Goal: Answer question/provide support: Share knowledge or assist other users

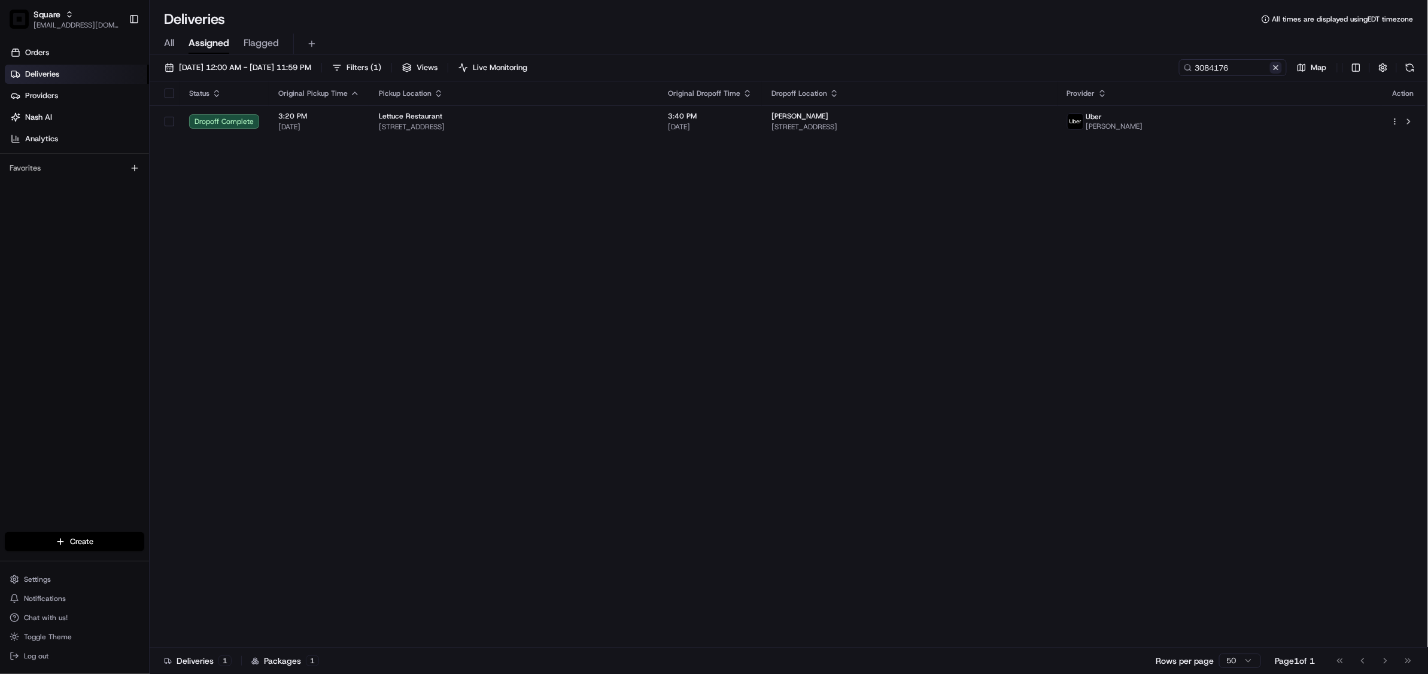
click at [1274, 72] on button at bounding box center [1276, 68] width 12 height 12
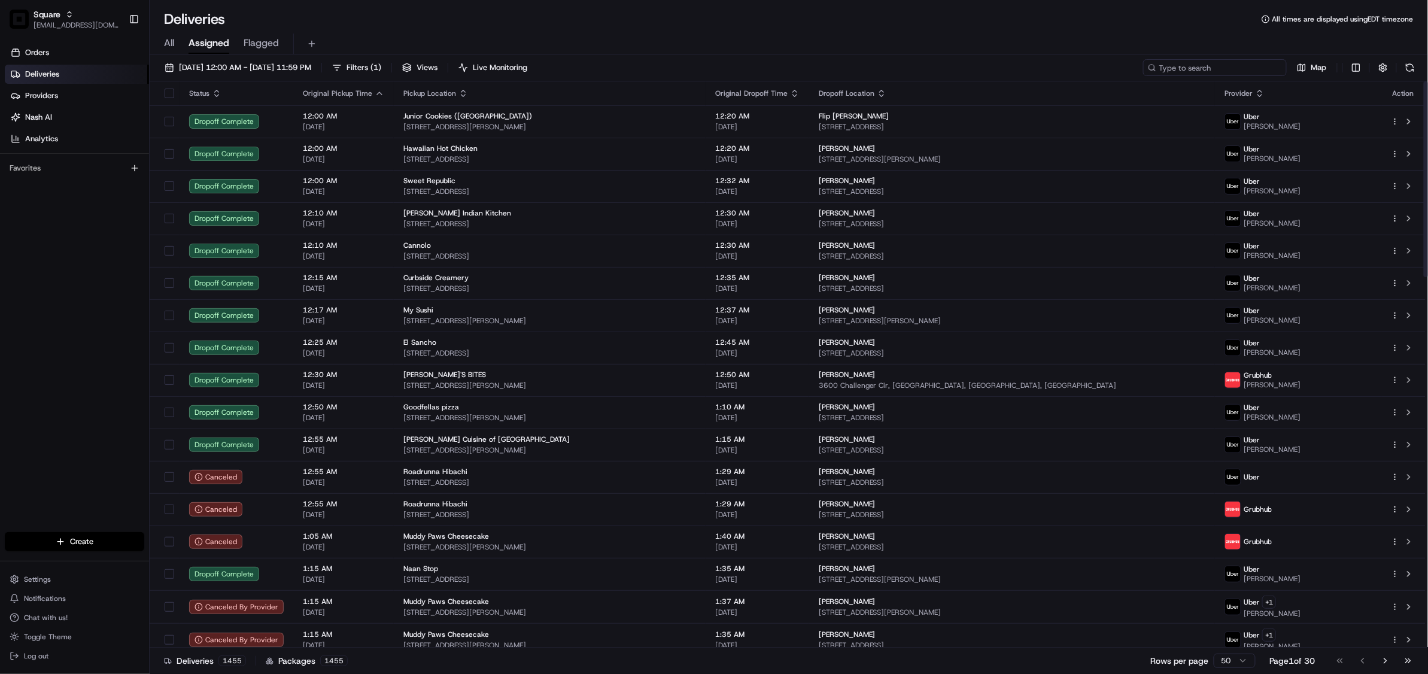
click at [1205, 66] on input at bounding box center [1215, 67] width 144 height 17
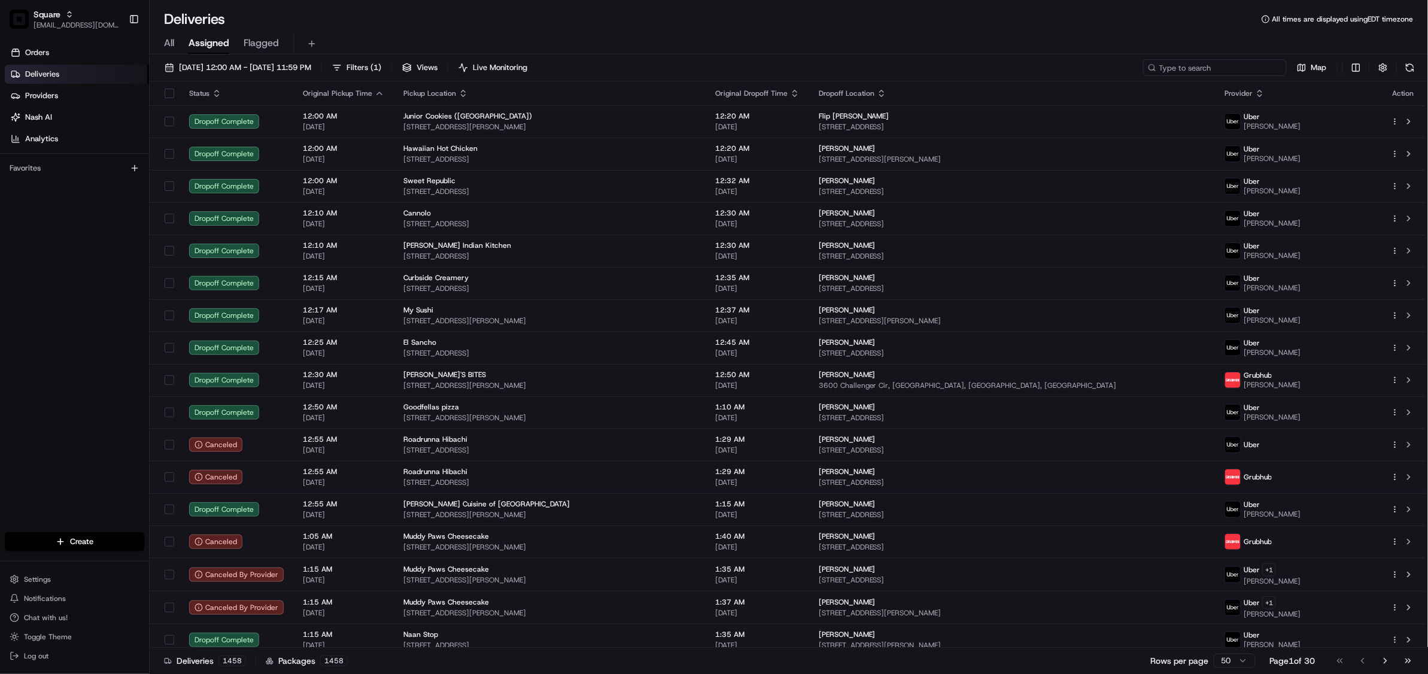
paste input "2041473"
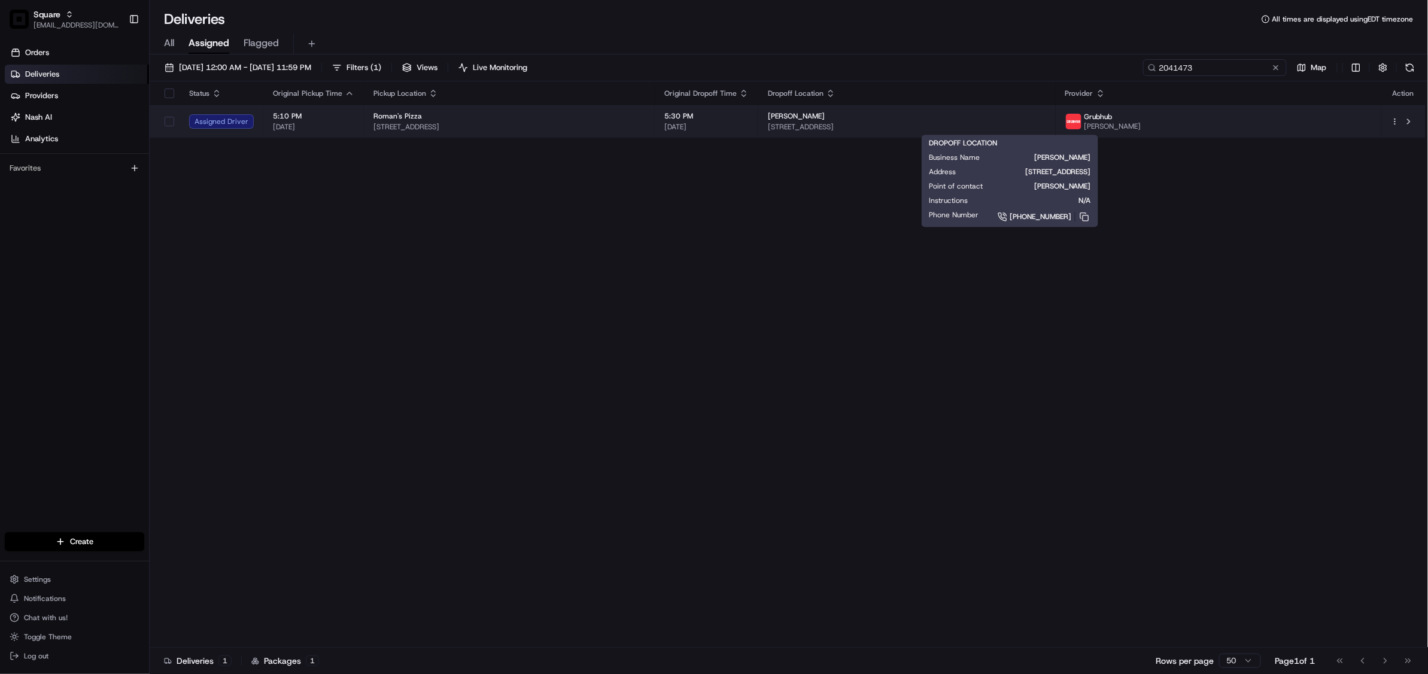
type input "2041473"
click at [957, 117] on div "Marshall Kobylski" at bounding box center [907, 116] width 278 height 10
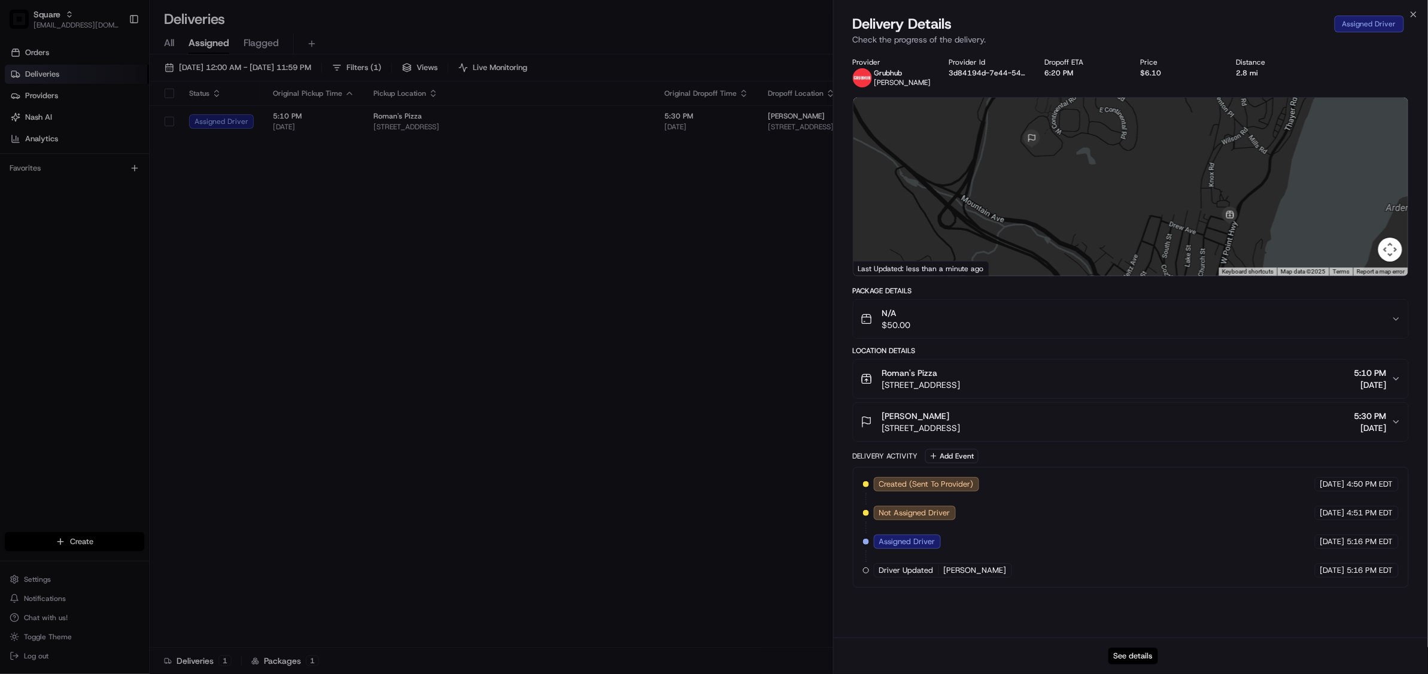
click at [1145, 651] on button "See details" at bounding box center [1134, 656] width 50 height 17
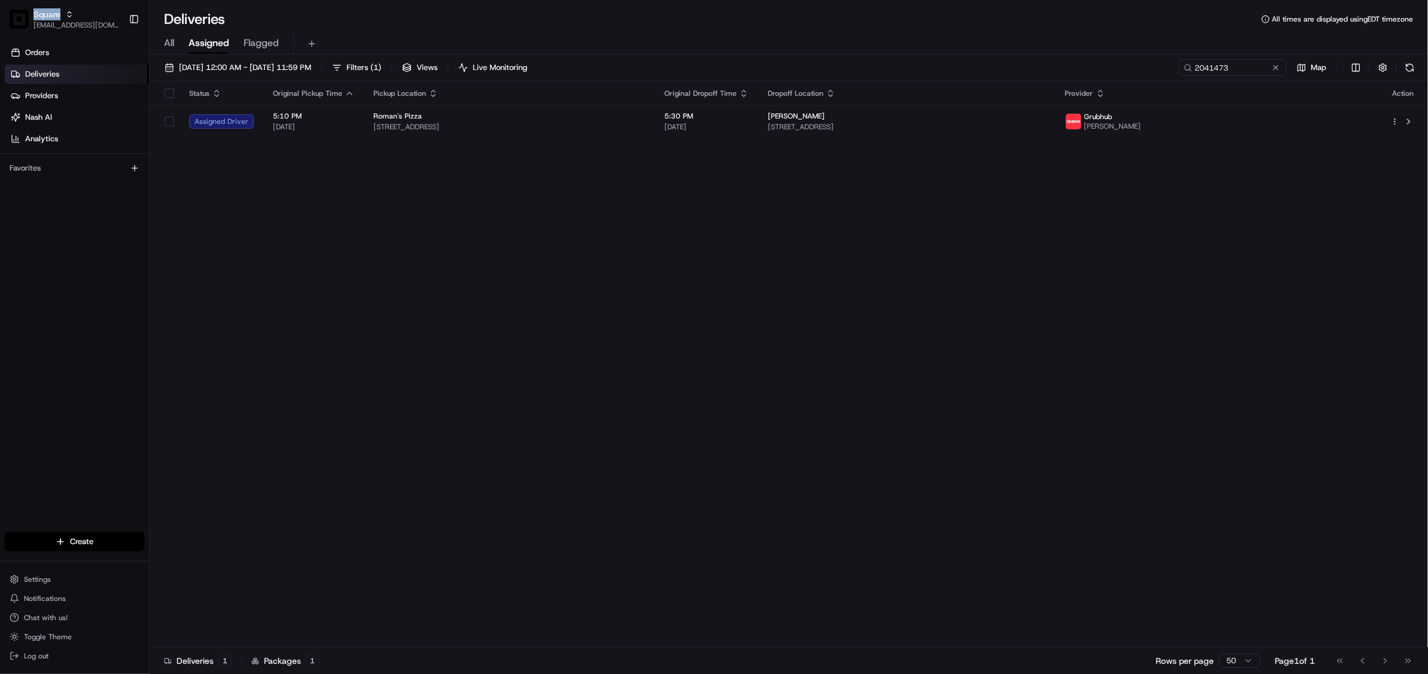
click at [43, 11] on span "Square" at bounding box center [47, 14] width 27 height 12
type input "loblaw"
click at [186, 68] on div "Loblaw" at bounding box center [216, 62] width 174 height 24
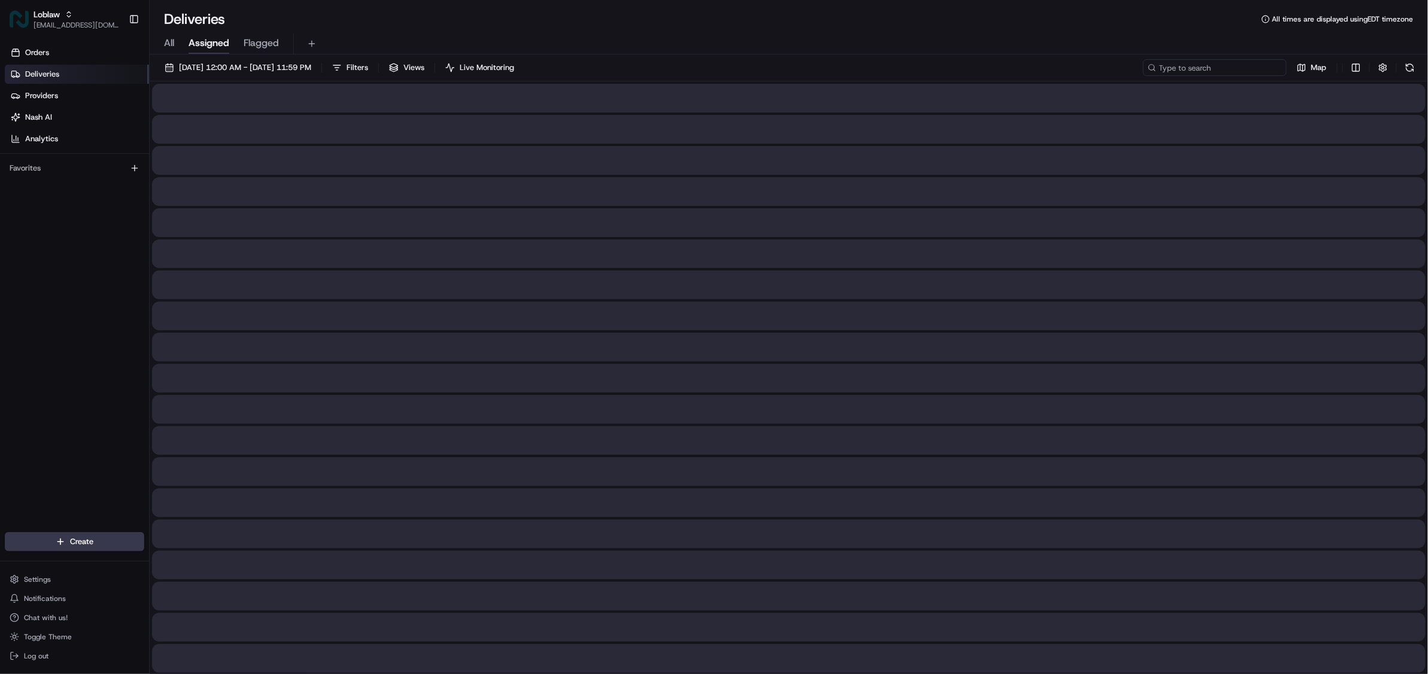
click at [1209, 65] on input at bounding box center [1215, 67] width 144 height 17
paste input "531900012817328"
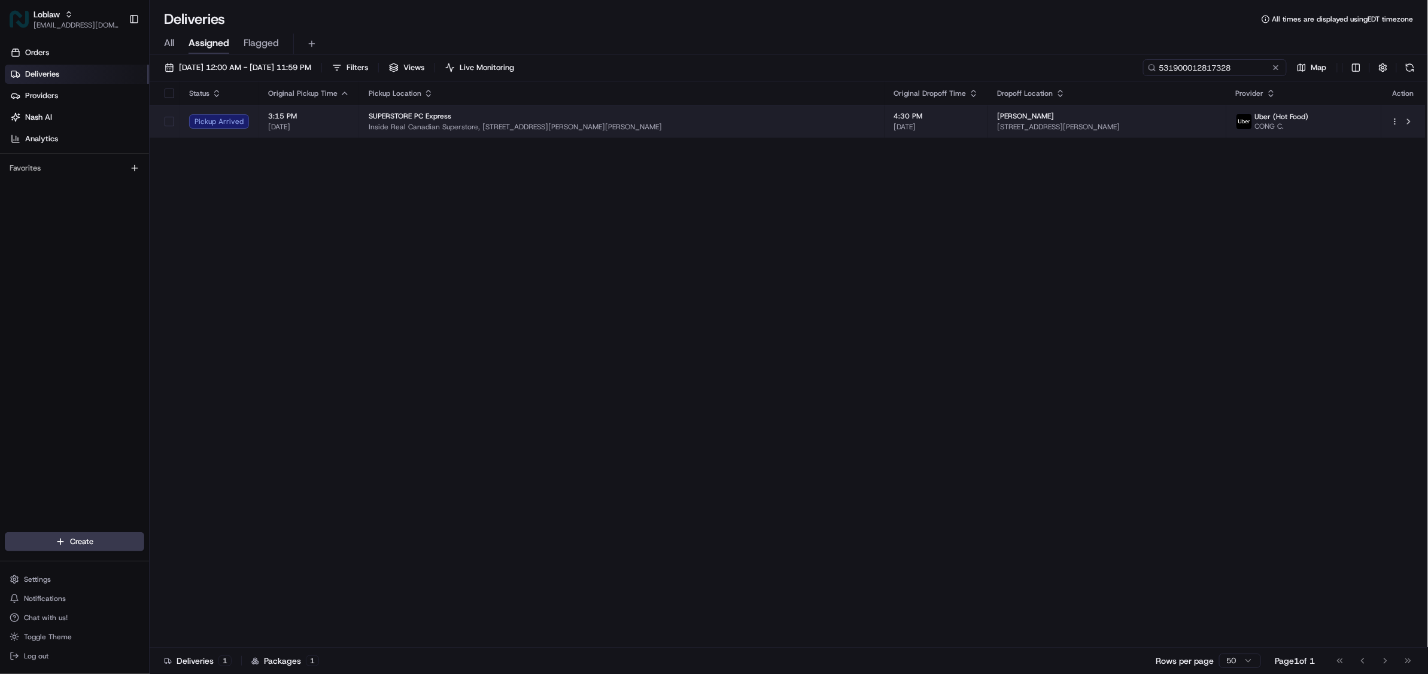
type input "531900012817328"
click at [788, 129] on span "Inside Real Canadian Superstore, 835 Langford Pkwy, Victoria, BC V9B 4V5, Canada" at bounding box center [622, 127] width 506 height 10
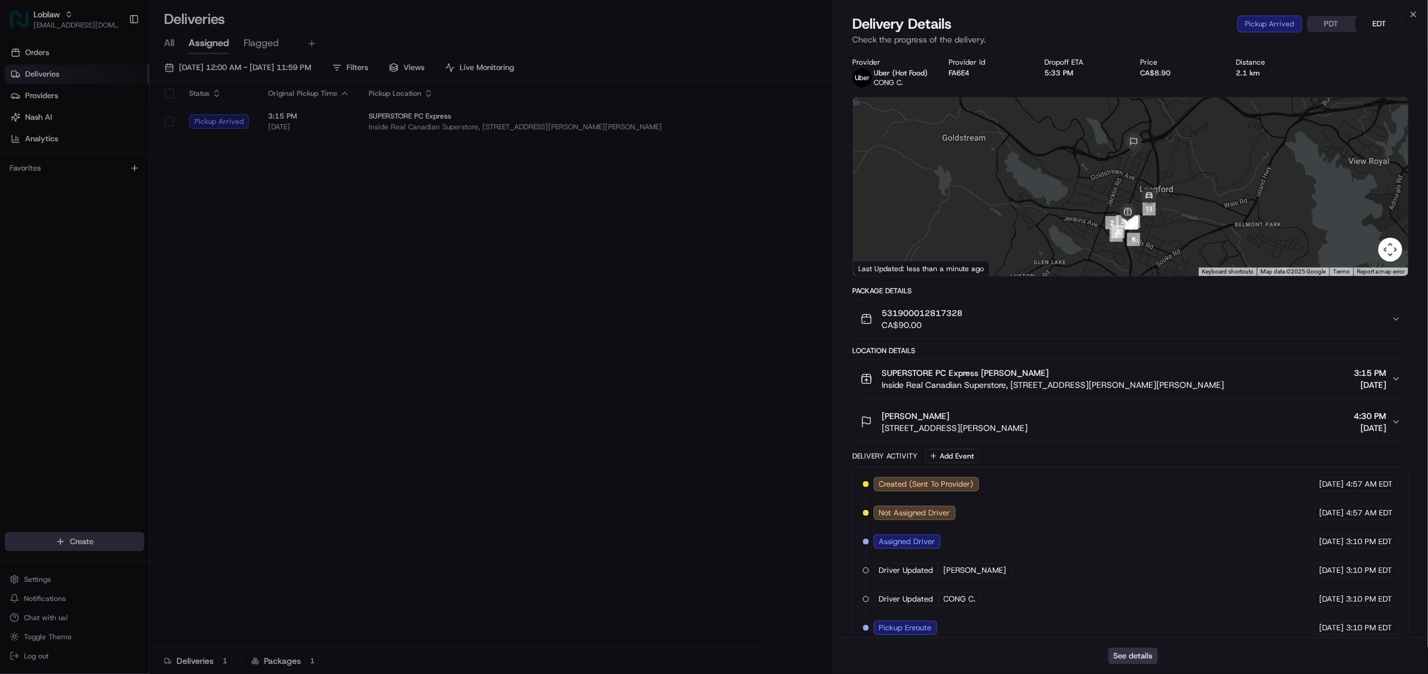
click at [1119, 656] on button "See details" at bounding box center [1134, 656] width 50 height 17
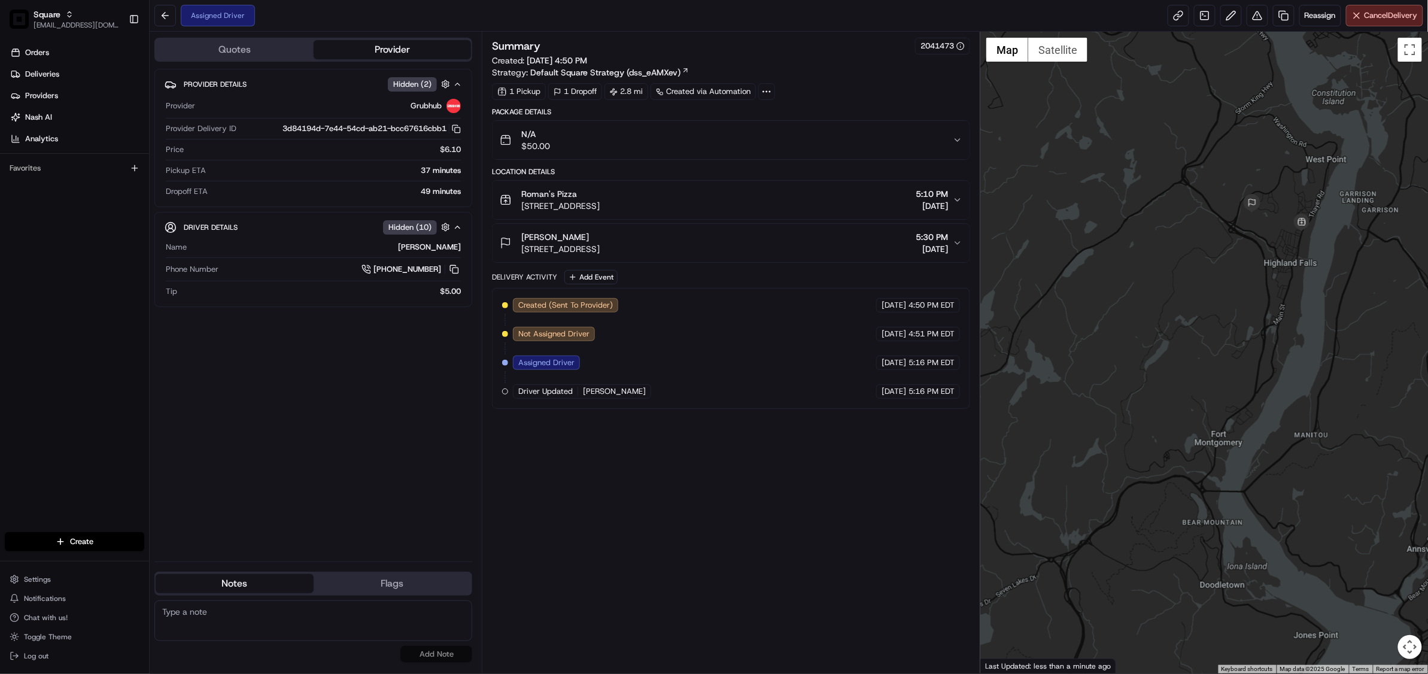
drag, startPoint x: 1220, startPoint y: 405, endPoint x: 1227, endPoint y: 286, distance: 119.3
click at [1258, 276] on div at bounding box center [1205, 353] width 448 height 642
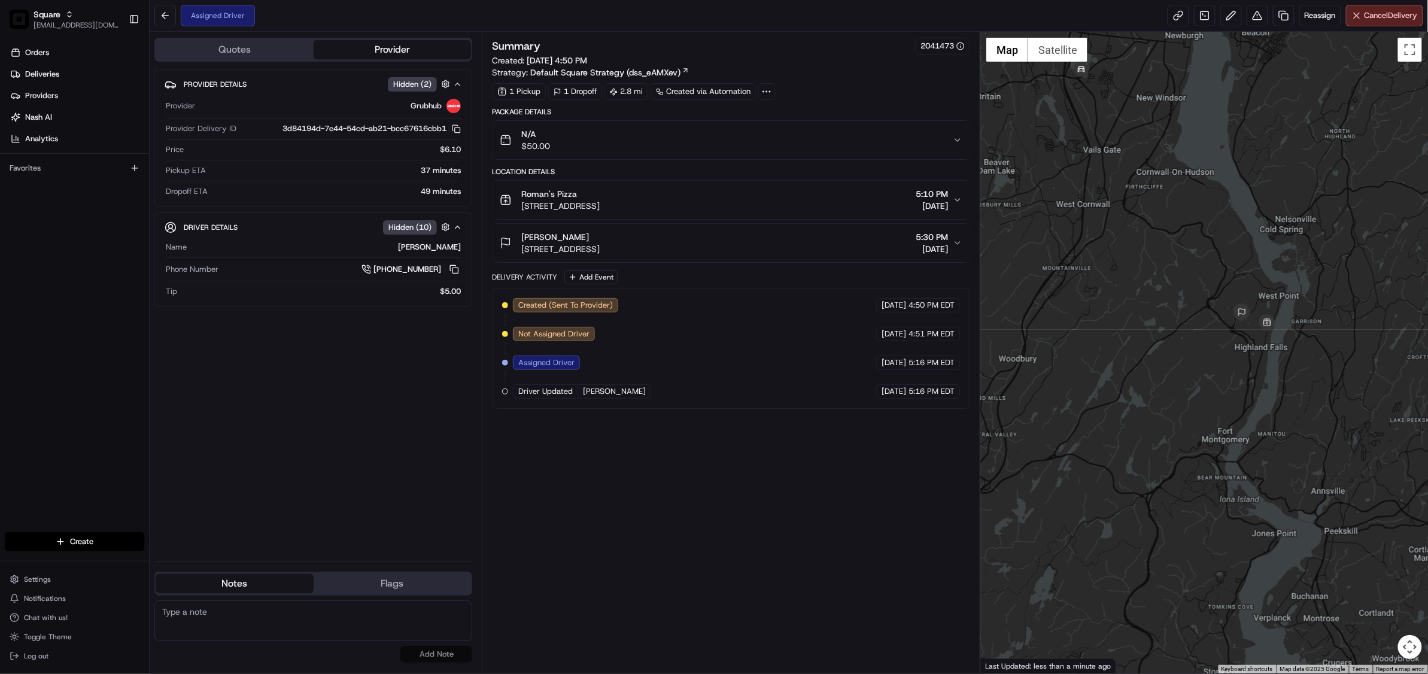
drag, startPoint x: 1079, startPoint y: 247, endPoint x: 1163, endPoint y: 408, distance: 182.1
click at [1163, 412] on div at bounding box center [1205, 353] width 448 height 642
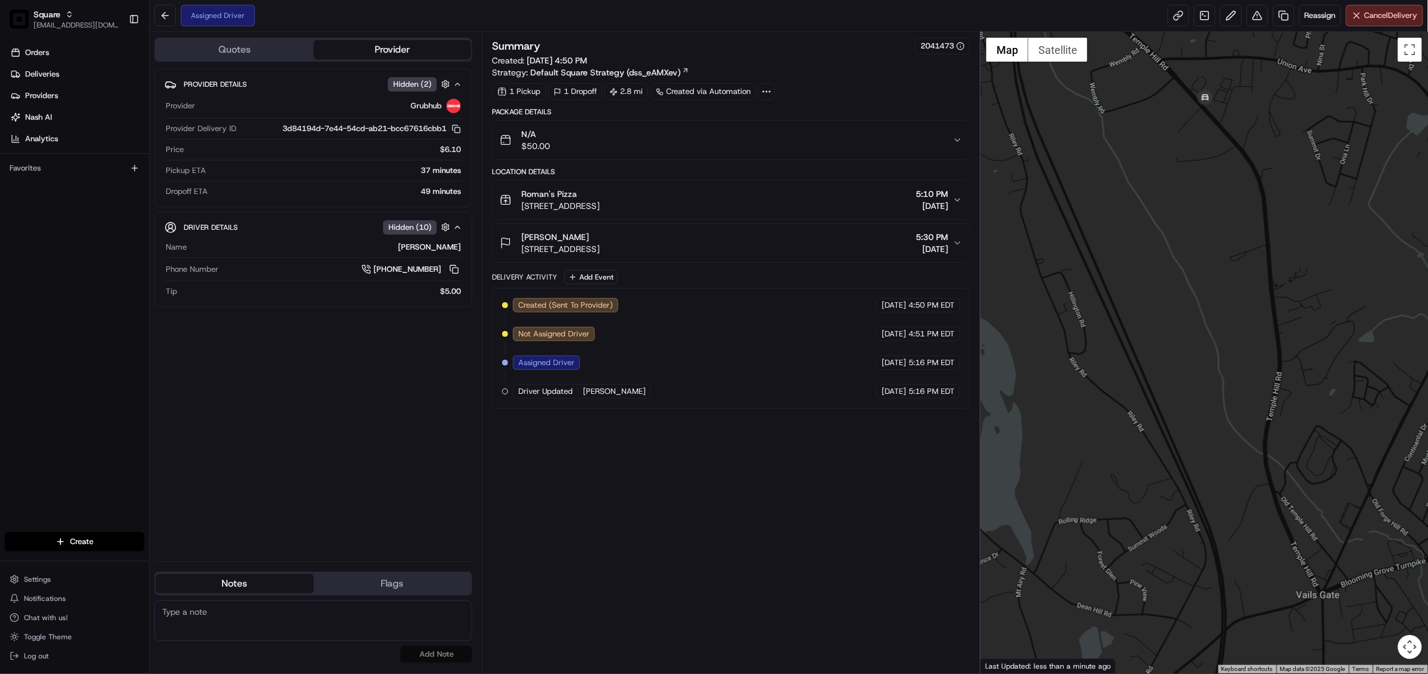
click at [233, 632] on textarea at bounding box center [313, 620] width 318 height 41
paste textarea "Chat/Caller Information: Merchant Reason for Call:"
click at [228, 625] on textarea "Chat/Caller Information: Merchant Reason for Call:" at bounding box center [313, 620] width 318 height 41
type textarea "Chat/Caller Information: Merchant Reason for Call: Pick up ETA status."
click at [442, 650] on button "Add Note" at bounding box center [437, 654] width 72 height 17
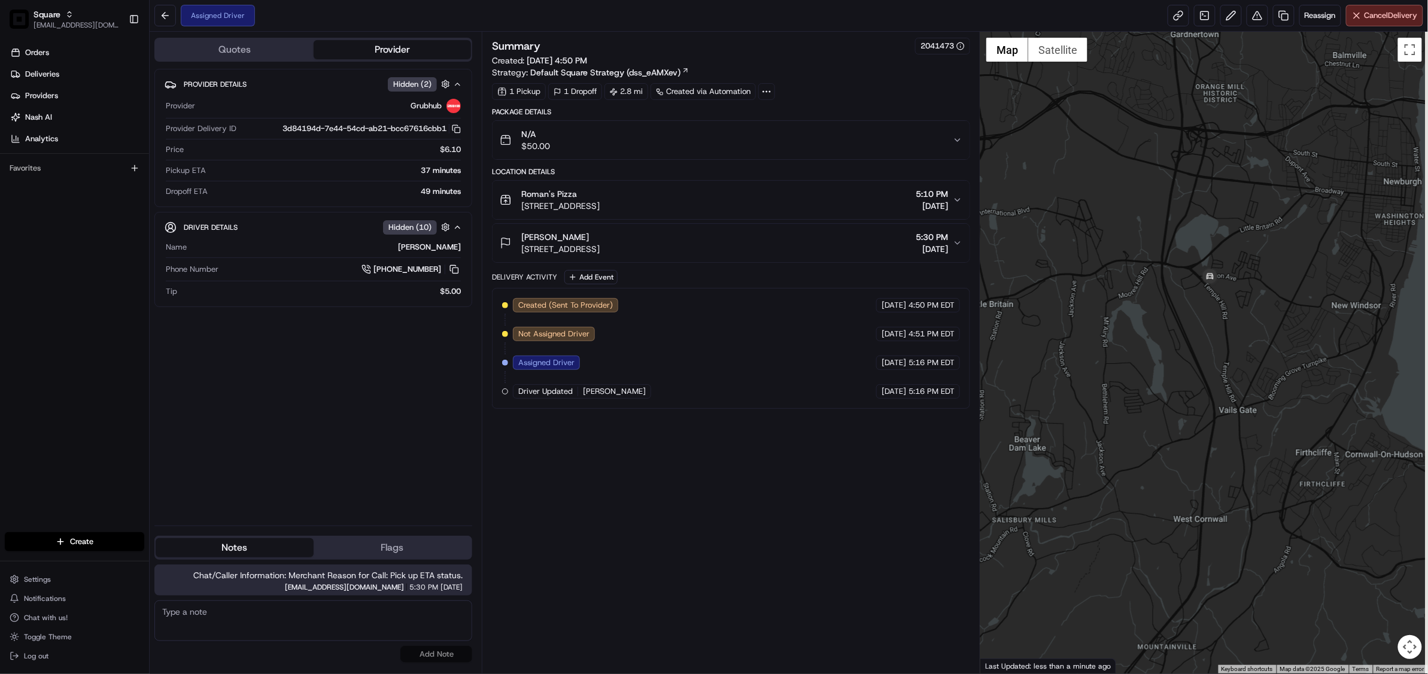
drag, startPoint x: 1349, startPoint y: 482, endPoint x: 1165, endPoint y: 403, distance: 200.1
click at [1165, 403] on div at bounding box center [1205, 353] width 448 height 642
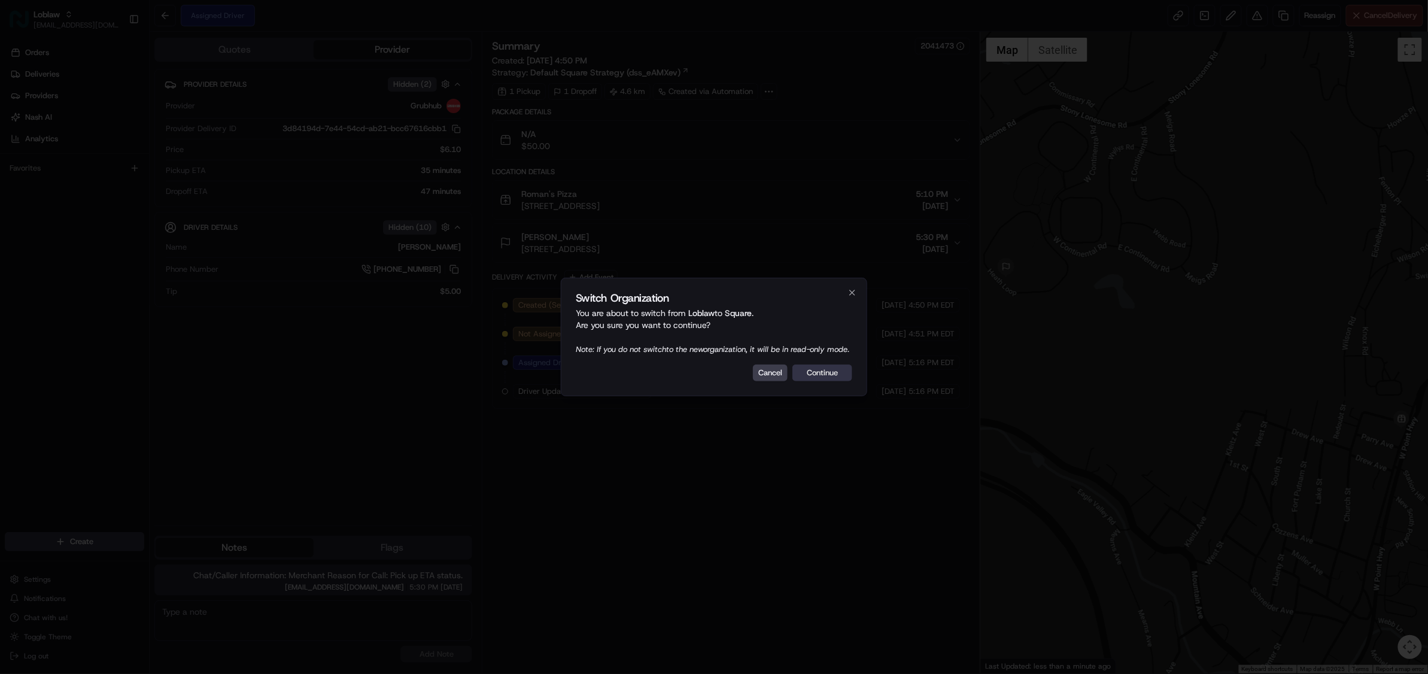
click at [835, 378] on button "Continue" at bounding box center [823, 373] width 60 height 17
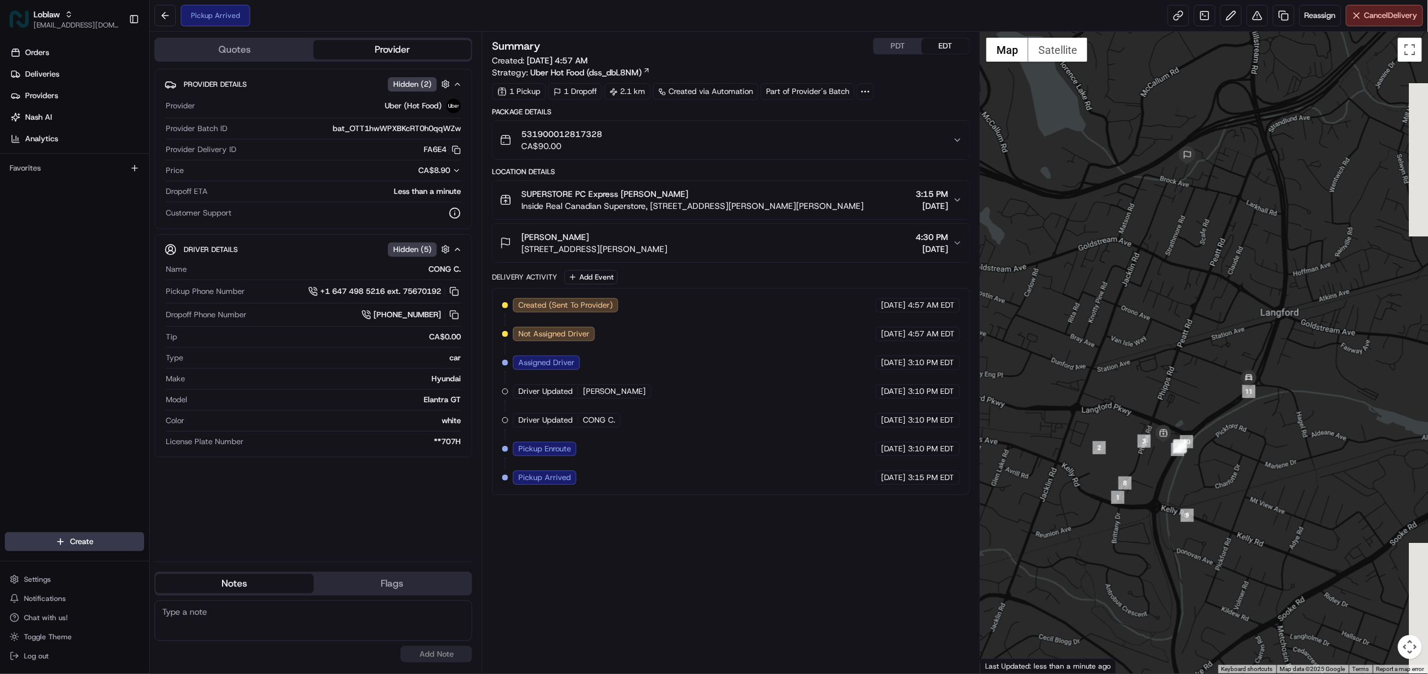
drag, startPoint x: 1198, startPoint y: 444, endPoint x: 1173, endPoint y: 378, distance: 70.3
click at [1173, 378] on div at bounding box center [1205, 353] width 448 height 642
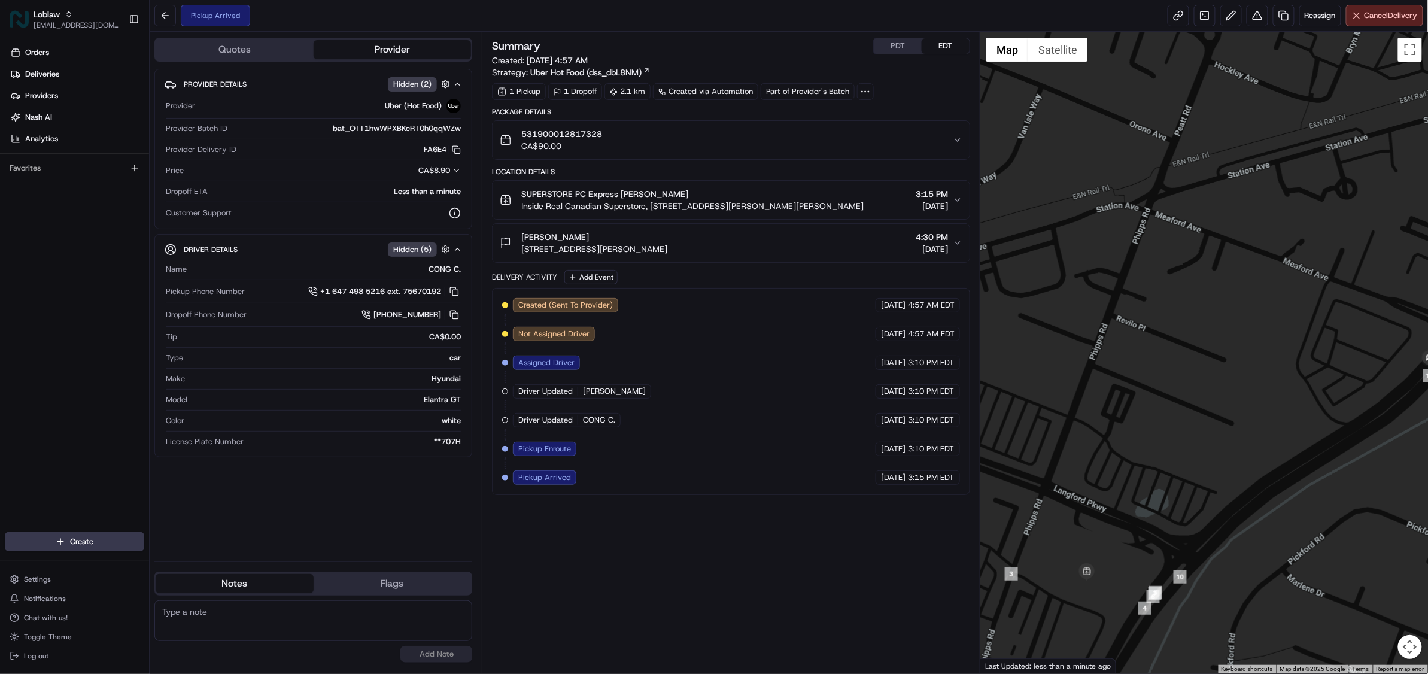
drag, startPoint x: 1194, startPoint y: 396, endPoint x: 1193, endPoint y: 362, distance: 34.1
click at [1193, 362] on div at bounding box center [1205, 353] width 448 height 642
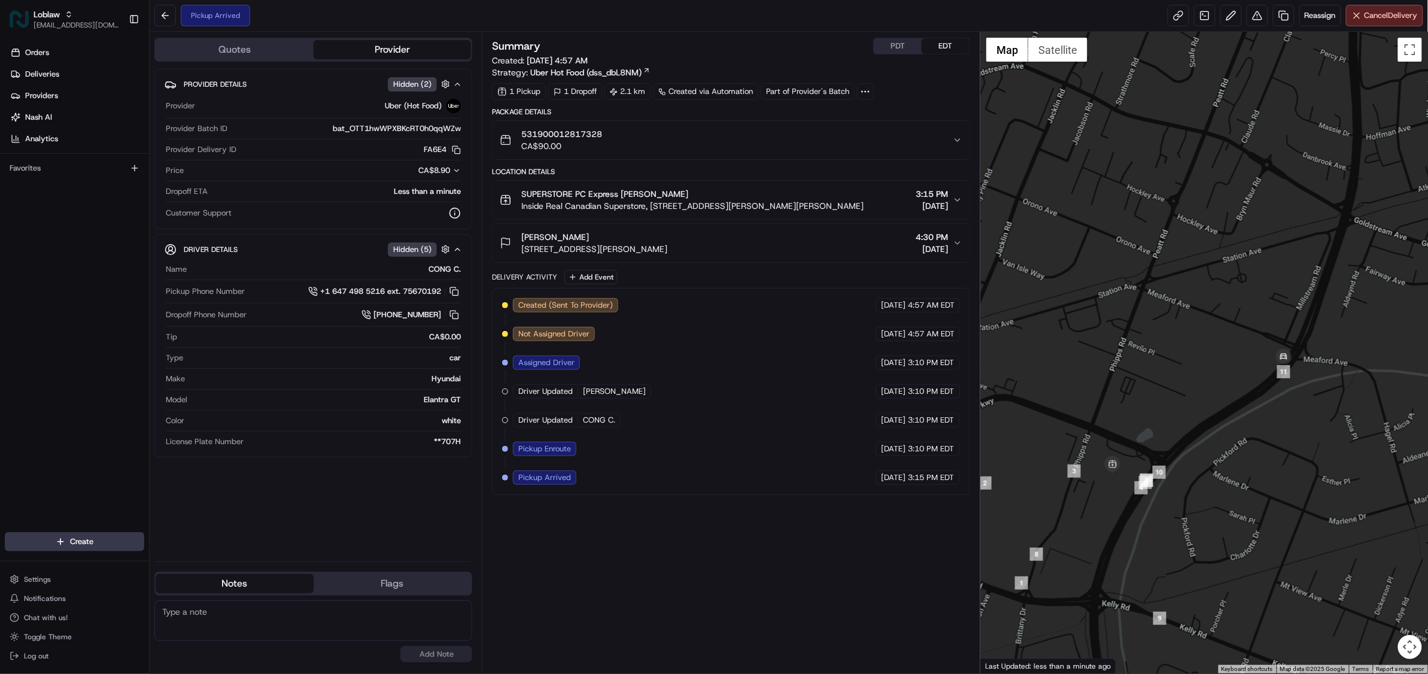
drag, startPoint x: 1219, startPoint y: 425, endPoint x: 1183, endPoint y: 415, distance: 37.3
click at [1183, 415] on div at bounding box center [1205, 353] width 448 height 642
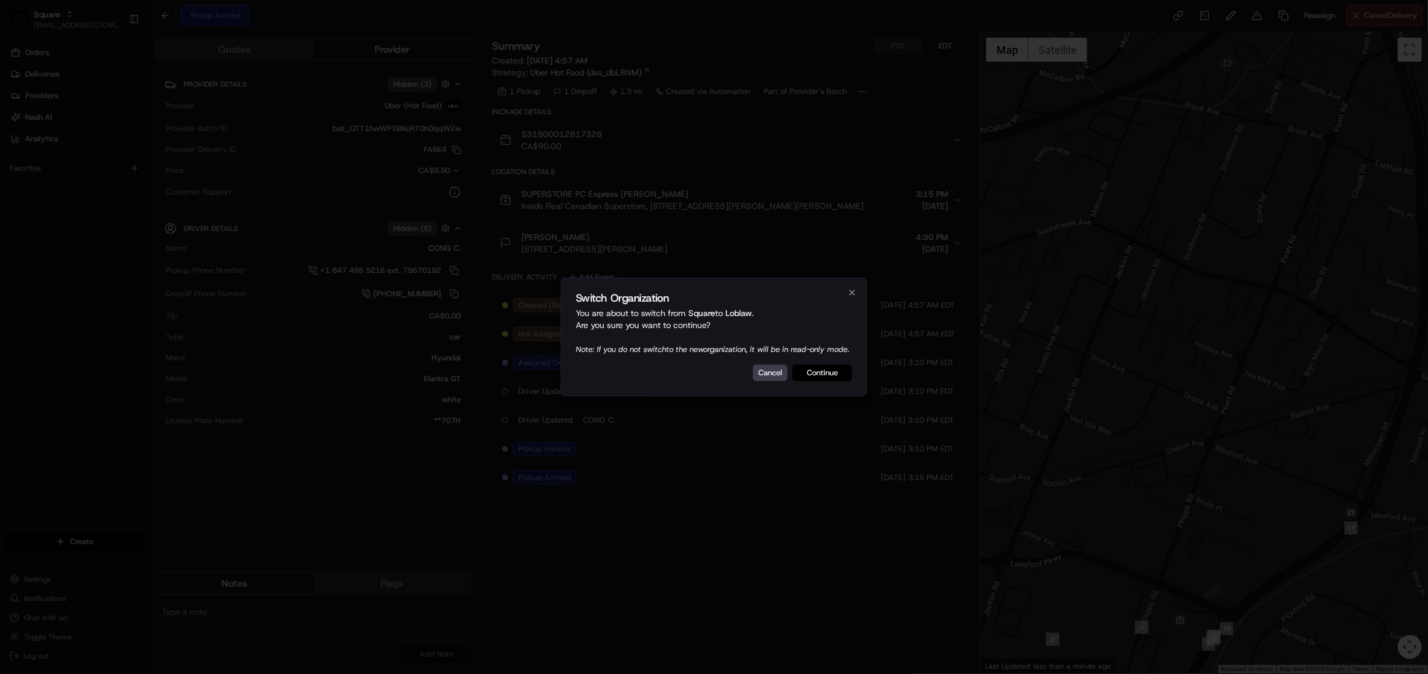
click at [831, 380] on button "Continue" at bounding box center [823, 373] width 60 height 17
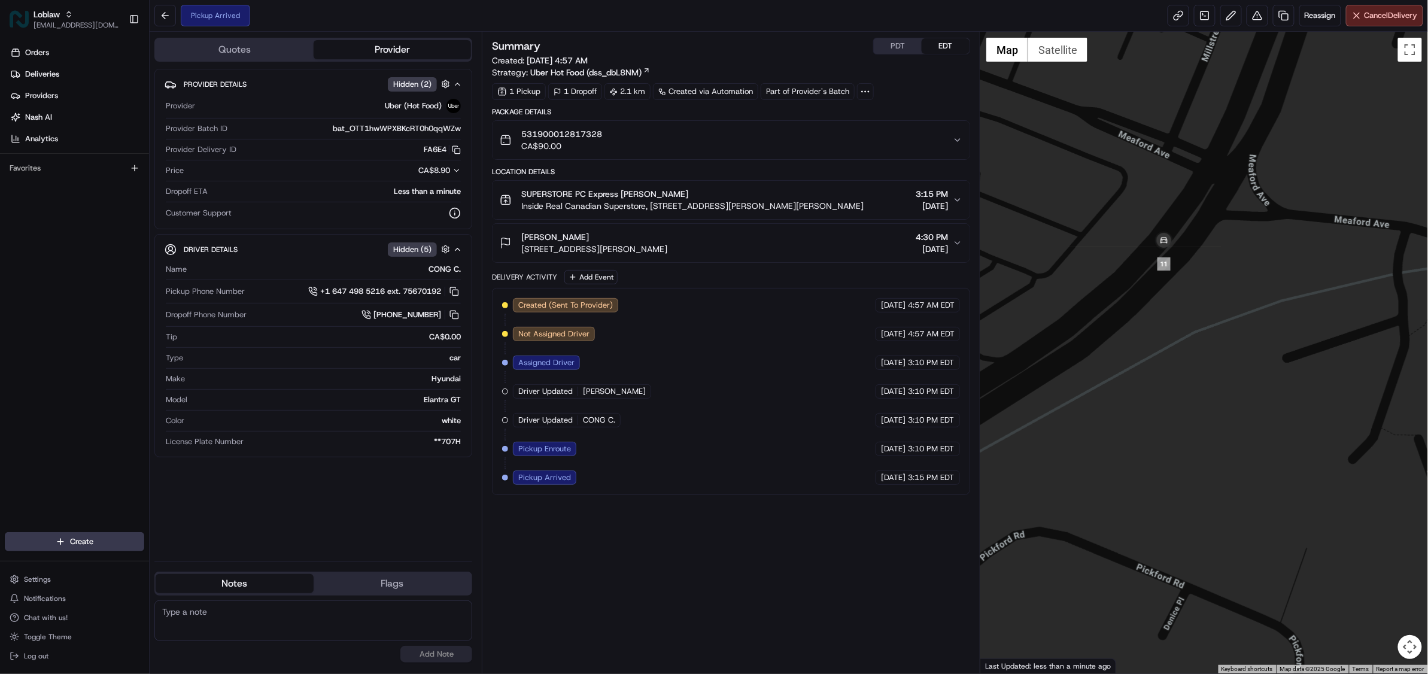
drag, startPoint x: 1164, startPoint y: 296, endPoint x: 1182, endPoint y: 360, distance: 66.9
click at [1182, 360] on div at bounding box center [1205, 353] width 448 height 642
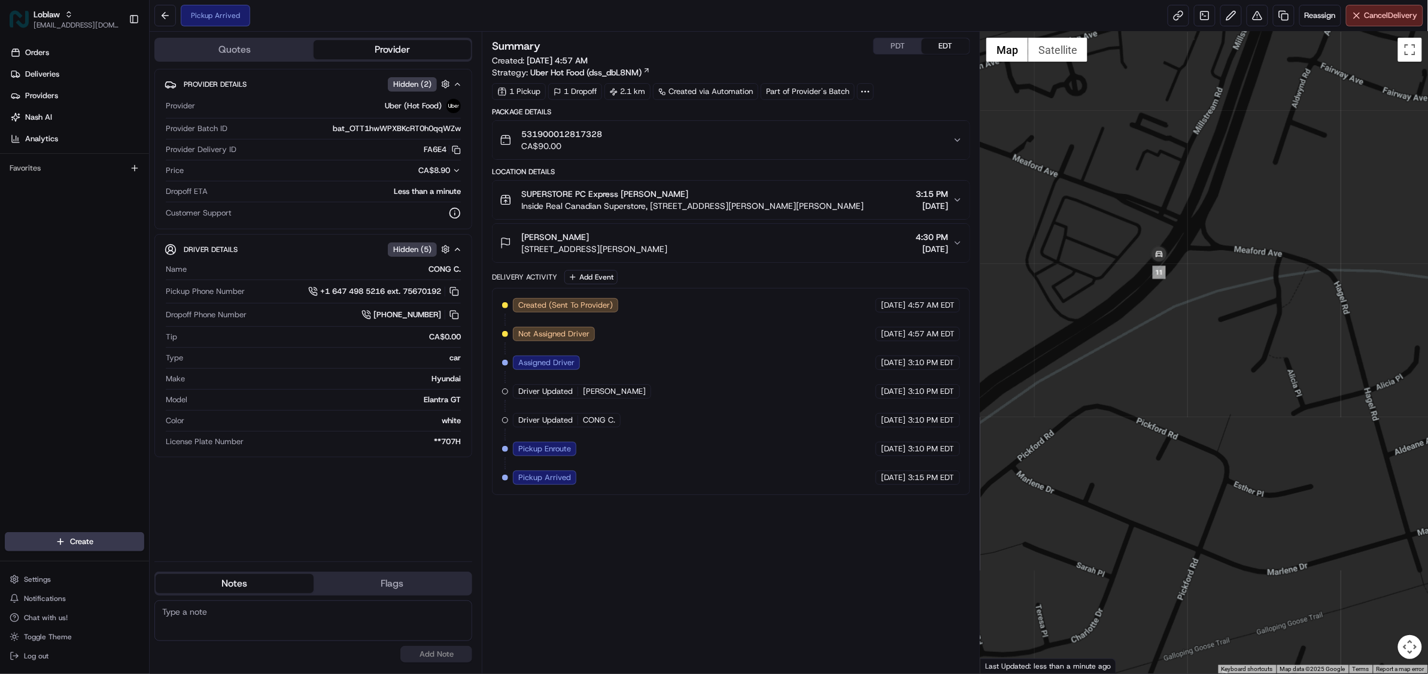
drag, startPoint x: 1067, startPoint y: 365, endPoint x: 1116, endPoint y: 343, distance: 53.9
click at [1116, 343] on div at bounding box center [1205, 353] width 448 height 642
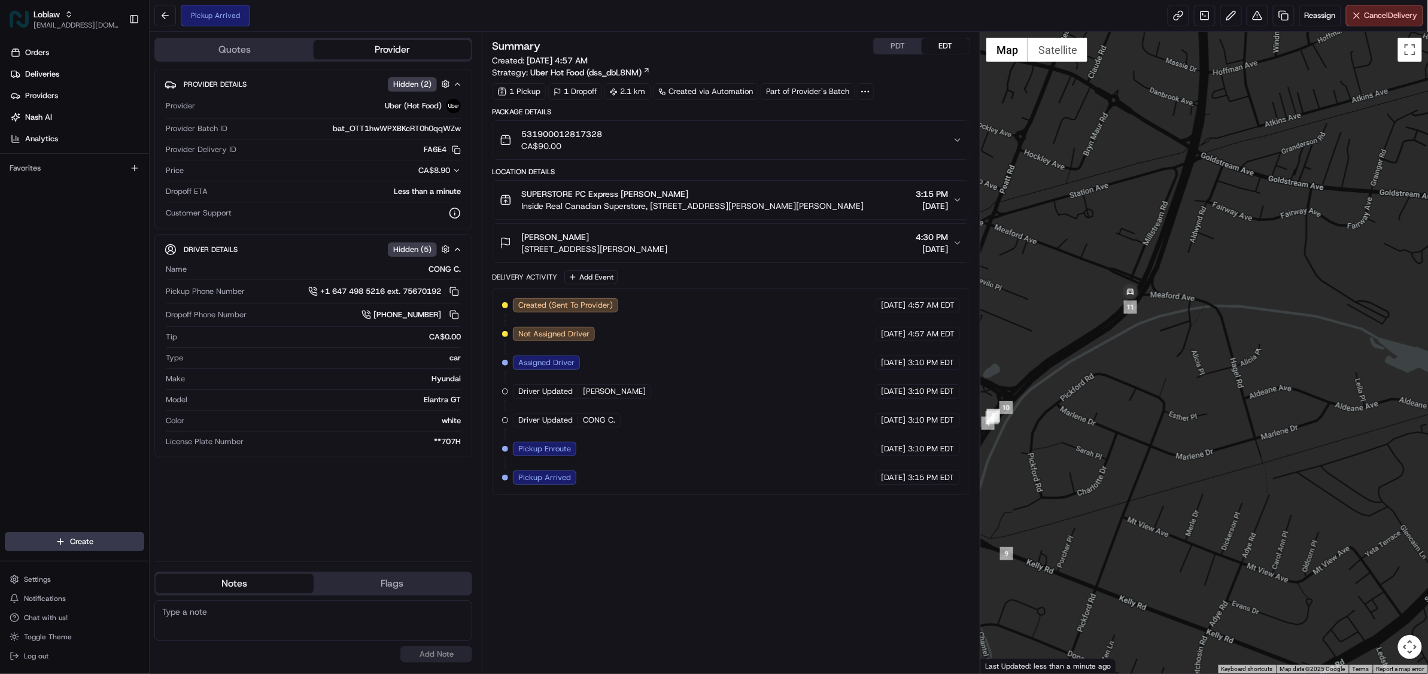
click at [887, 45] on button "PDT" at bounding box center [898, 46] width 48 height 16
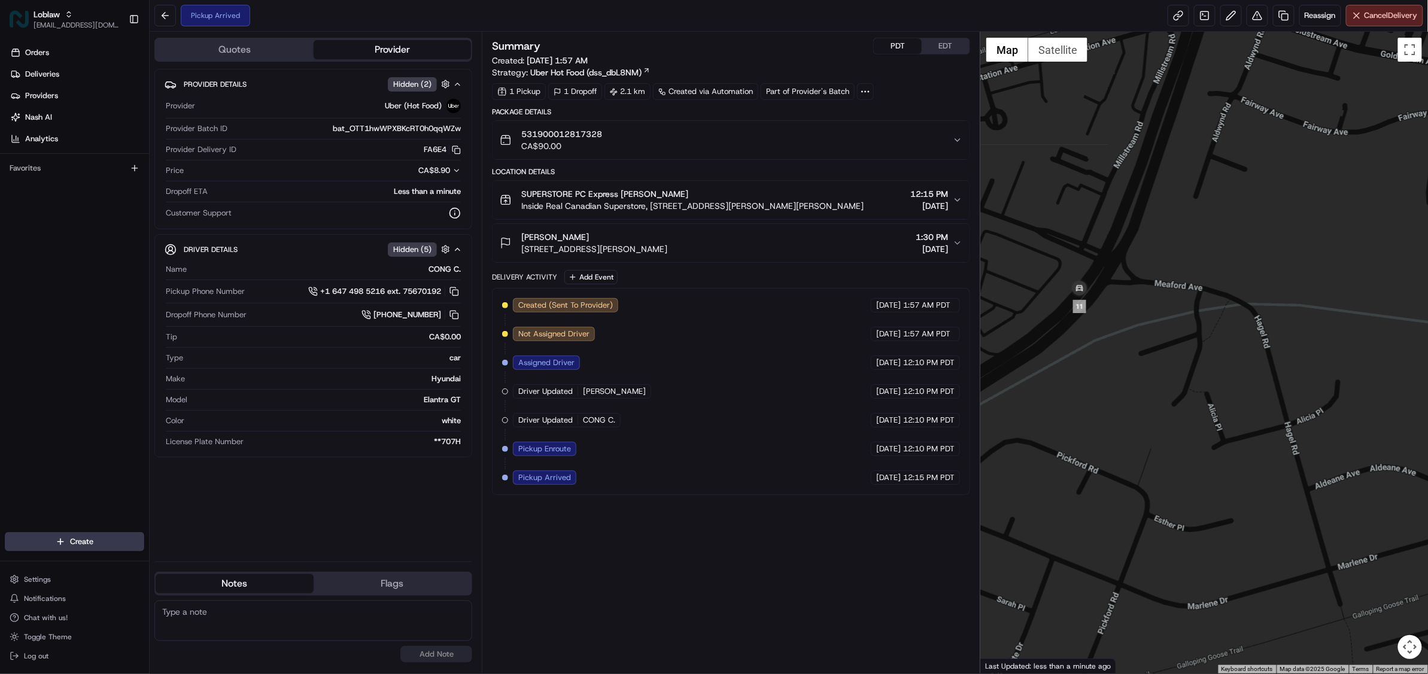
drag, startPoint x: 1114, startPoint y: 324, endPoint x: 1130, endPoint y: 372, distance: 50.2
click at [1130, 372] on div at bounding box center [1205, 353] width 448 height 642
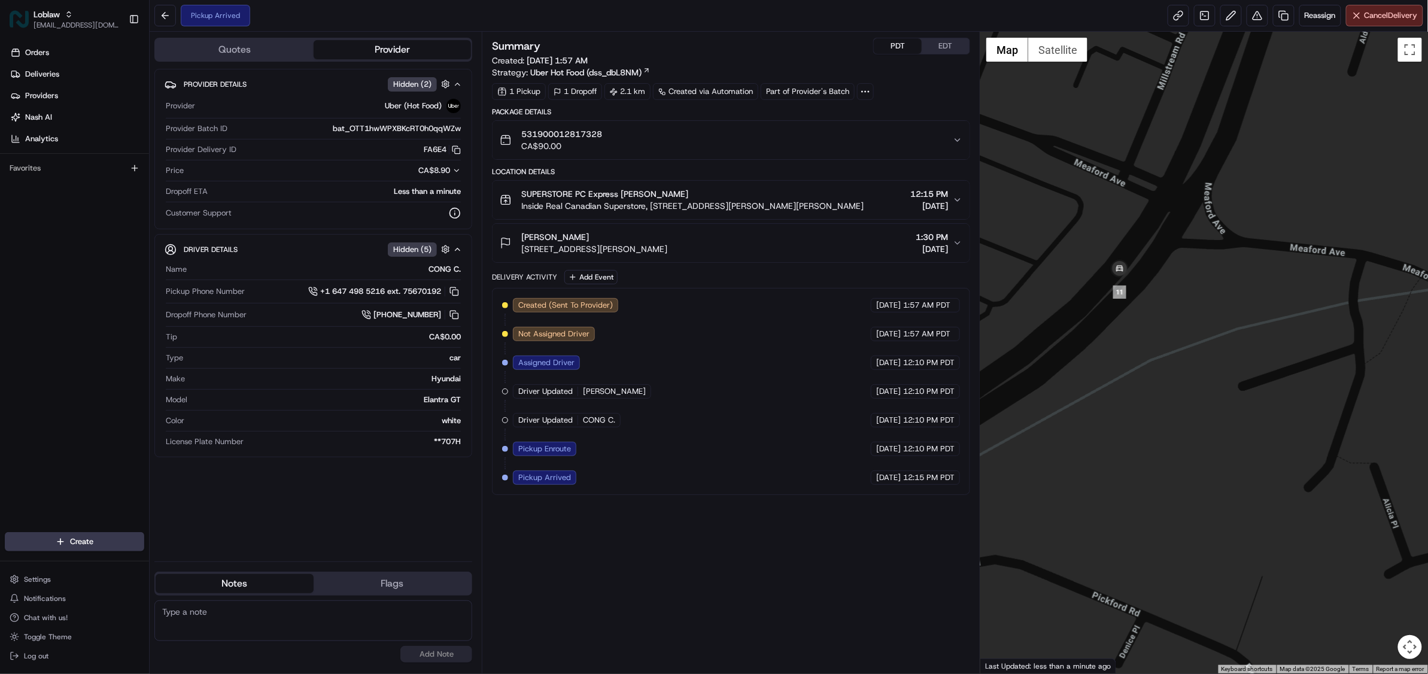
drag, startPoint x: 1095, startPoint y: 384, endPoint x: 1154, endPoint y: 377, distance: 59.7
click at [1154, 377] on div at bounding box center [1205, 353] width 448 height 642
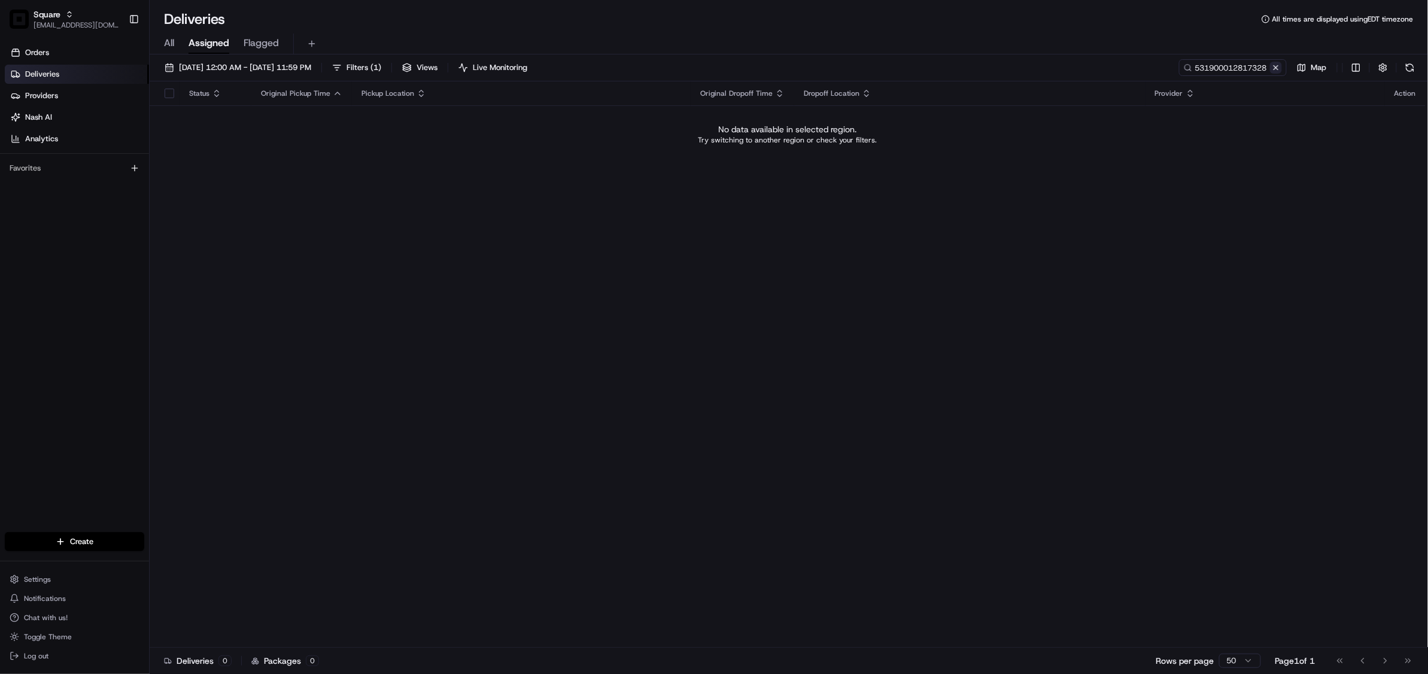
click at [1279, 66] on button at bounding box center [1276, 68] width 12 height 12
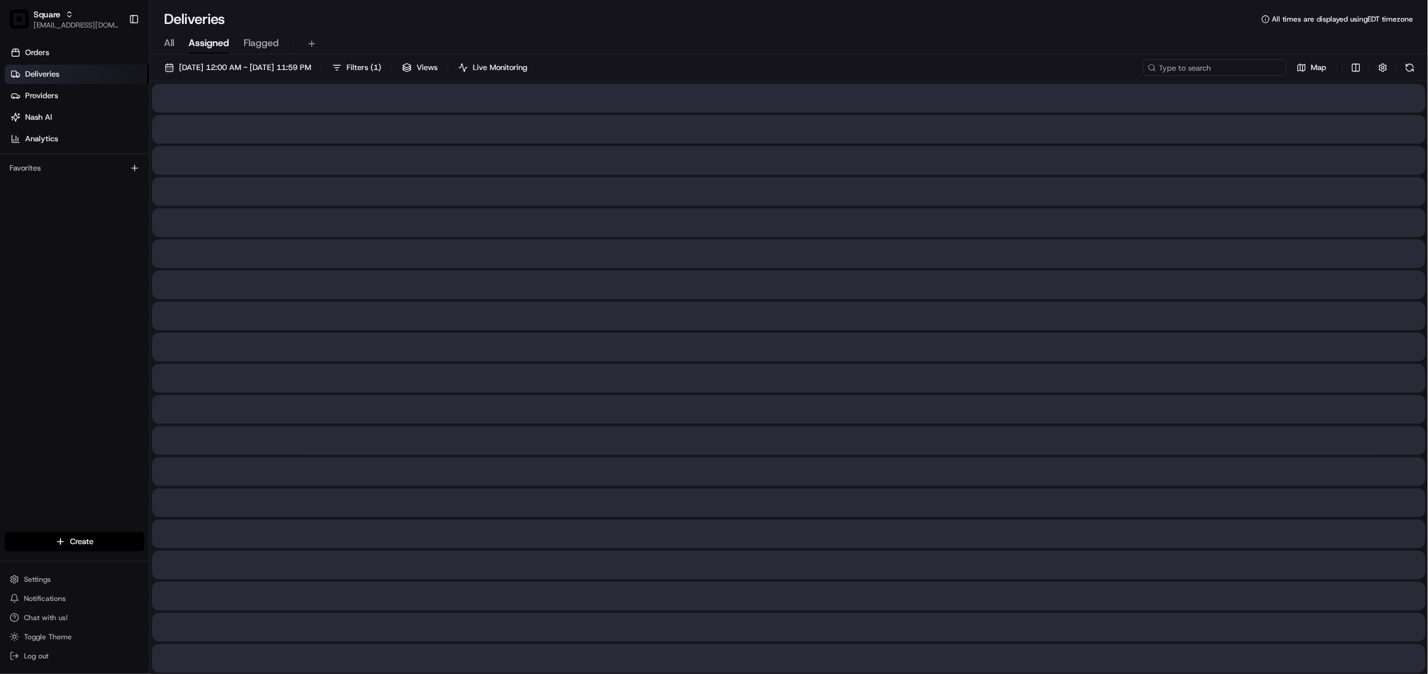
click at [1248, 71] on input at bounding box center [1215, 67] width 144 height 17
paste input "2777748"
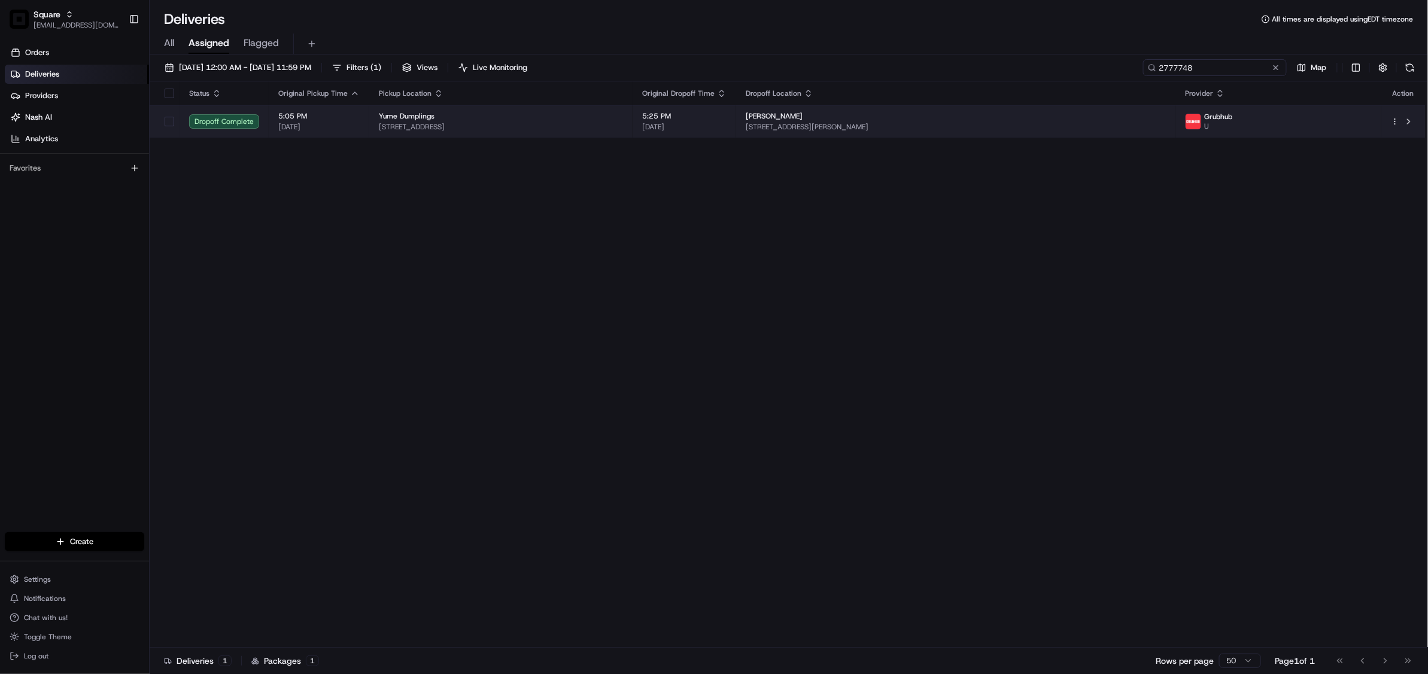
type input "2777748"
click at [727, 125] on span "[DATE]" at bounding box center [684, 127] width 84 height 10
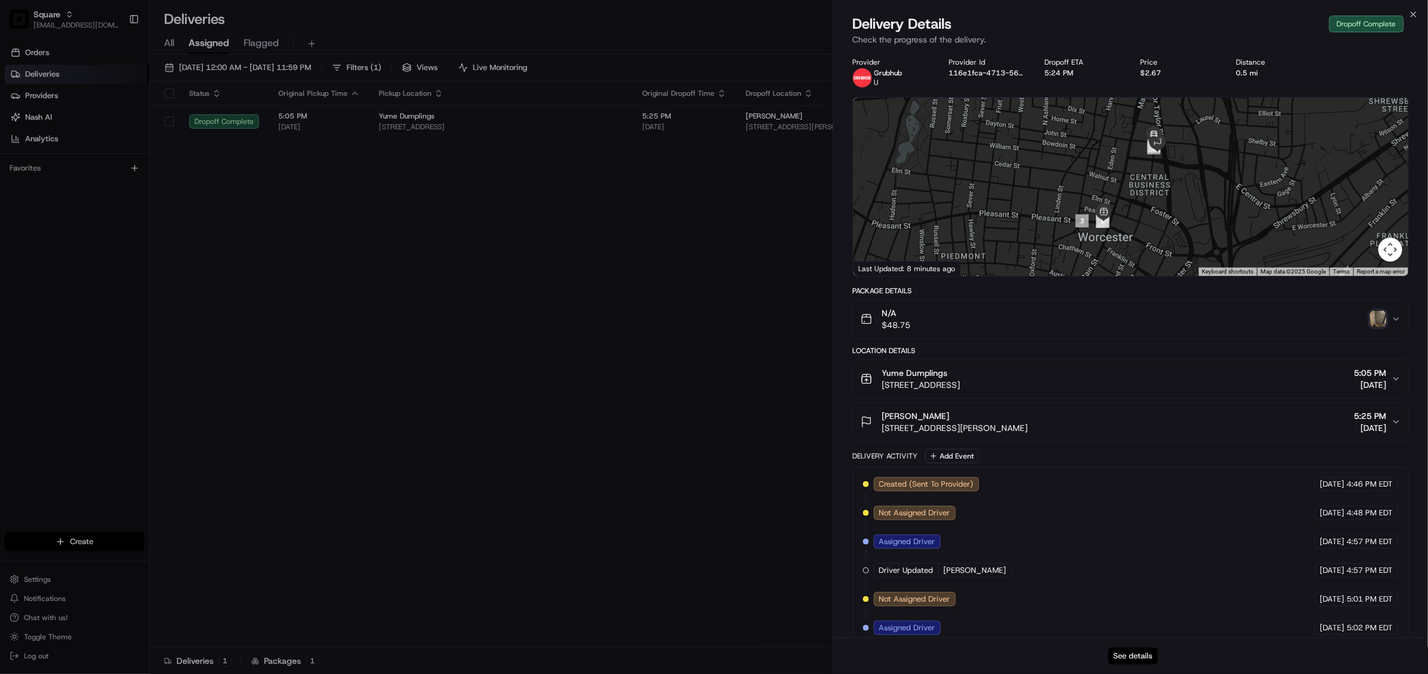
click at [1129, 656] on button "See details" at bounding box center [1134, 656] width 50 height 17
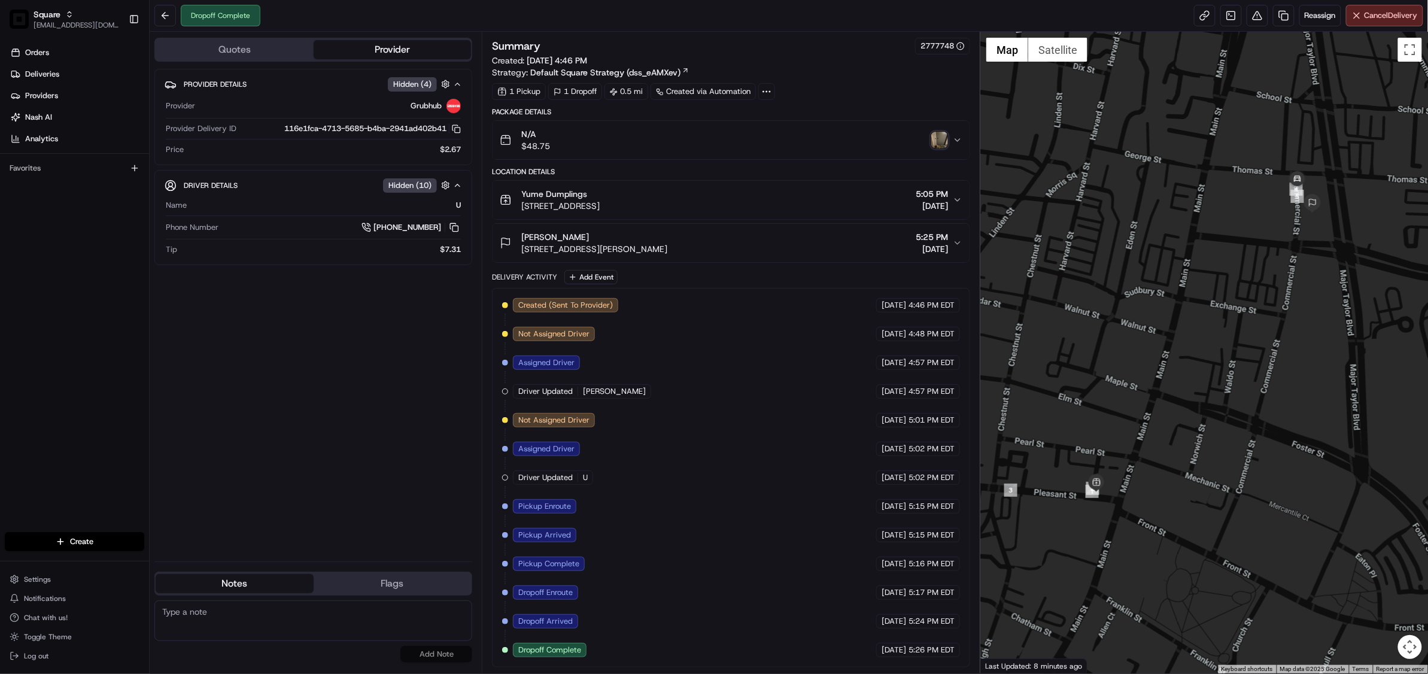
click at [939, 136] on img "button" at bounding box center [940, 140] width 17 height 17
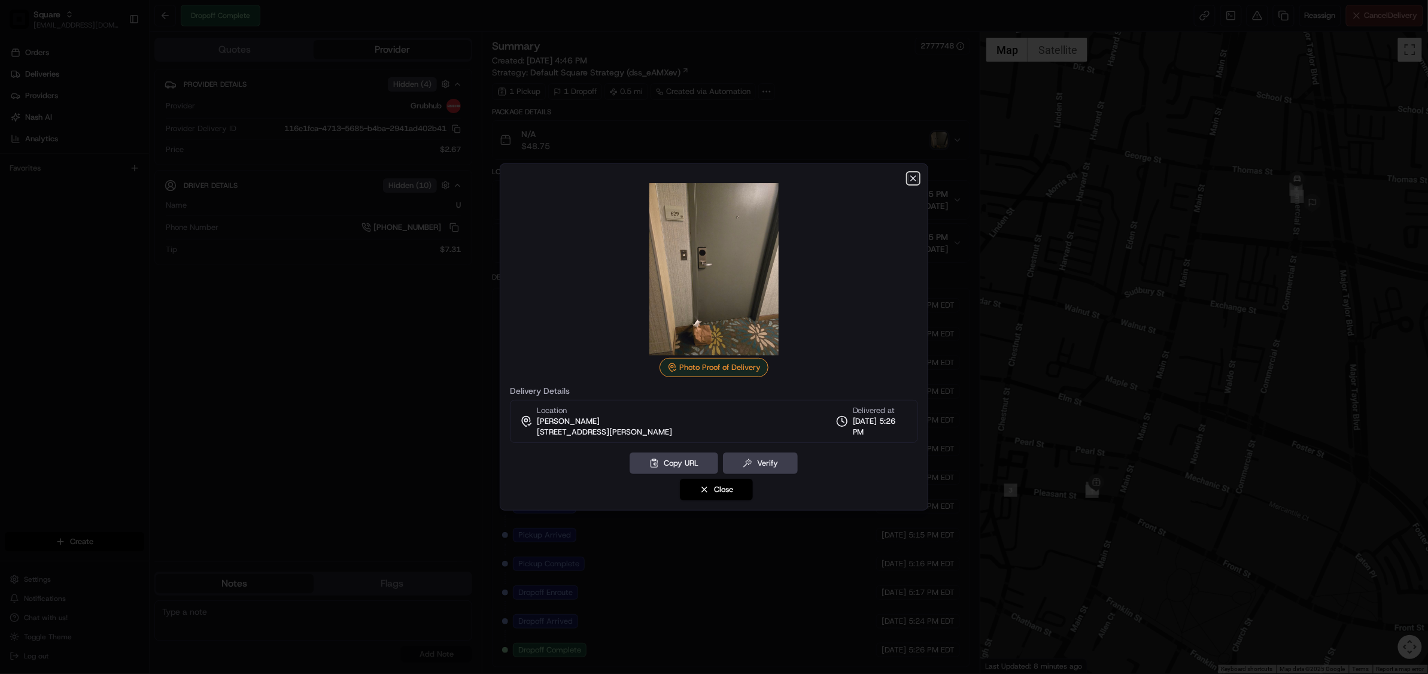
click at [909, 175] on icon "button" at bounding box center [914, 179] width 10 height 10
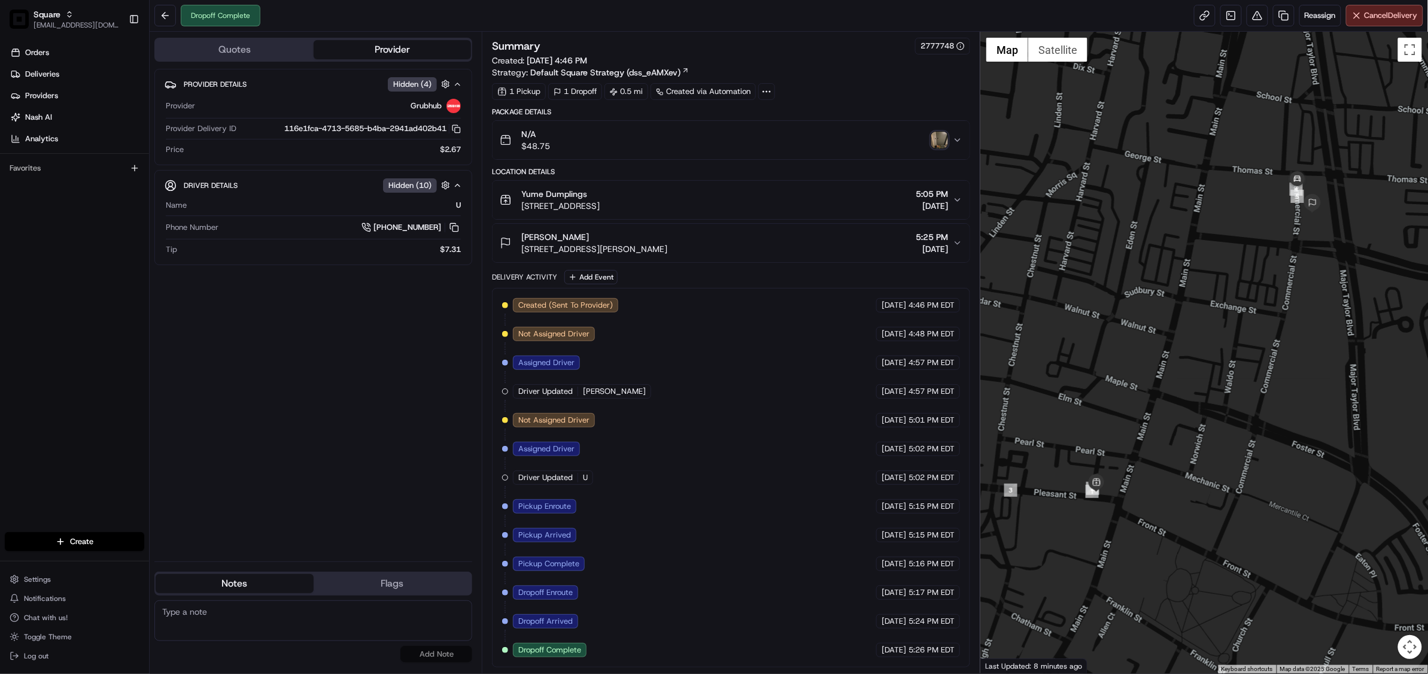
click at [827, 465] on div "Created (Sent To Provider) Grubhub 08/20/2025 4:46 PM EDT Not Assigned Driver G…" at bounding box center [731, 477] width 458 height 359
click at [1248, 17] on button at bounding box center [1258, 16] width 22 height 22
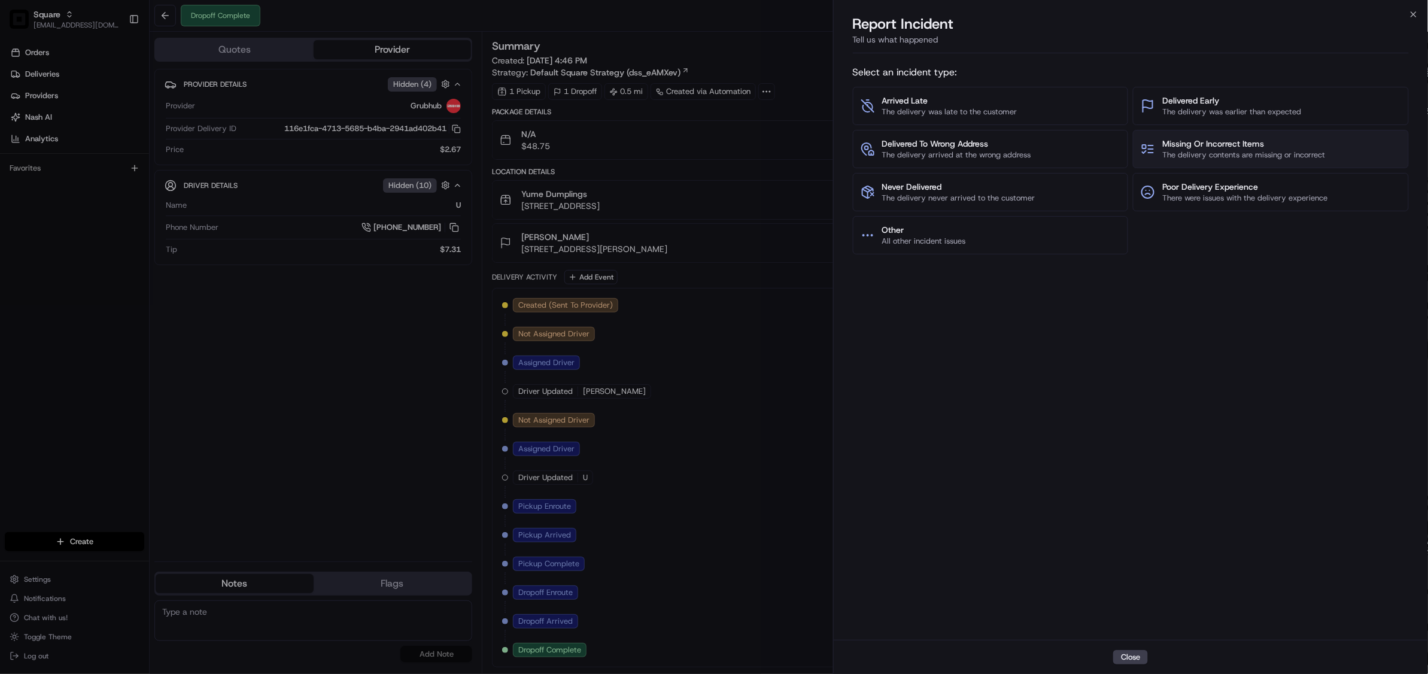
click at [1243, 150] on span "The delivery contents are missing or incorrect" at bounding box center [1244, 155] width 163 height 11
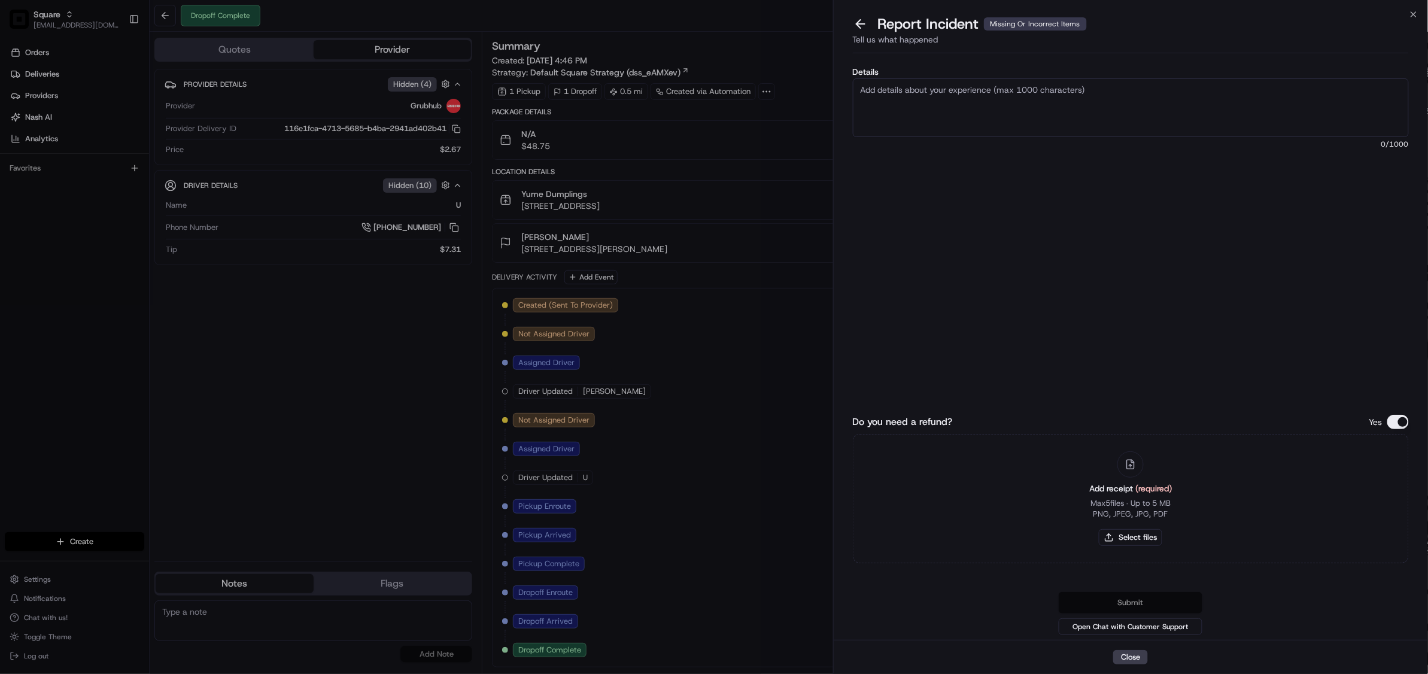
click at [956, 115] on textarea "Details" at bounding box center [1131, 107] width 556 height 59
drag, startPoint x: 1056, startPoint y: 94, endPoint x: 1091, endPoint y: 91, distance: 34.9
type textarea "As per customer, she is missing a drink worth $6.00, Please issue a refund for …"
click at [1400, 424] on button "Do you need a refund?" at bounding box center [1399, 422] width 22 height 14
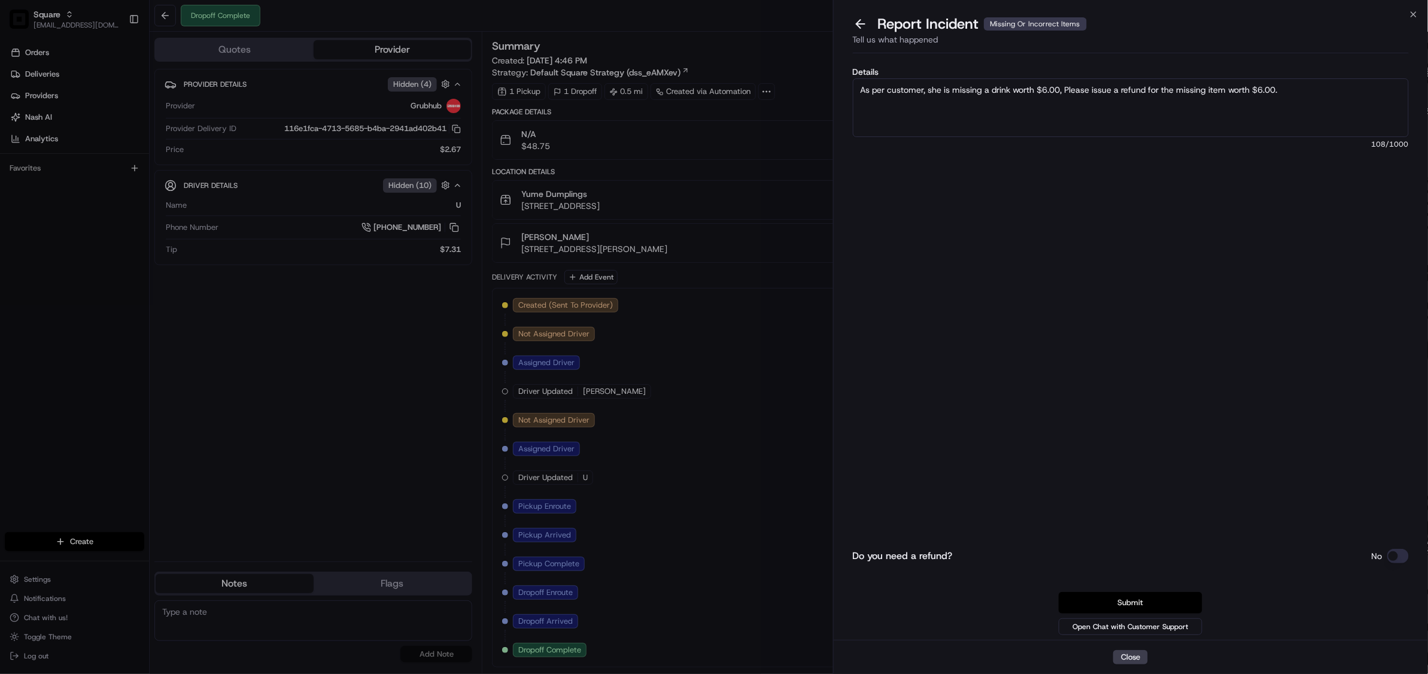
click at [1179, 611] on button "Submit" at bounding box center [1131, 603] width 144 height 22
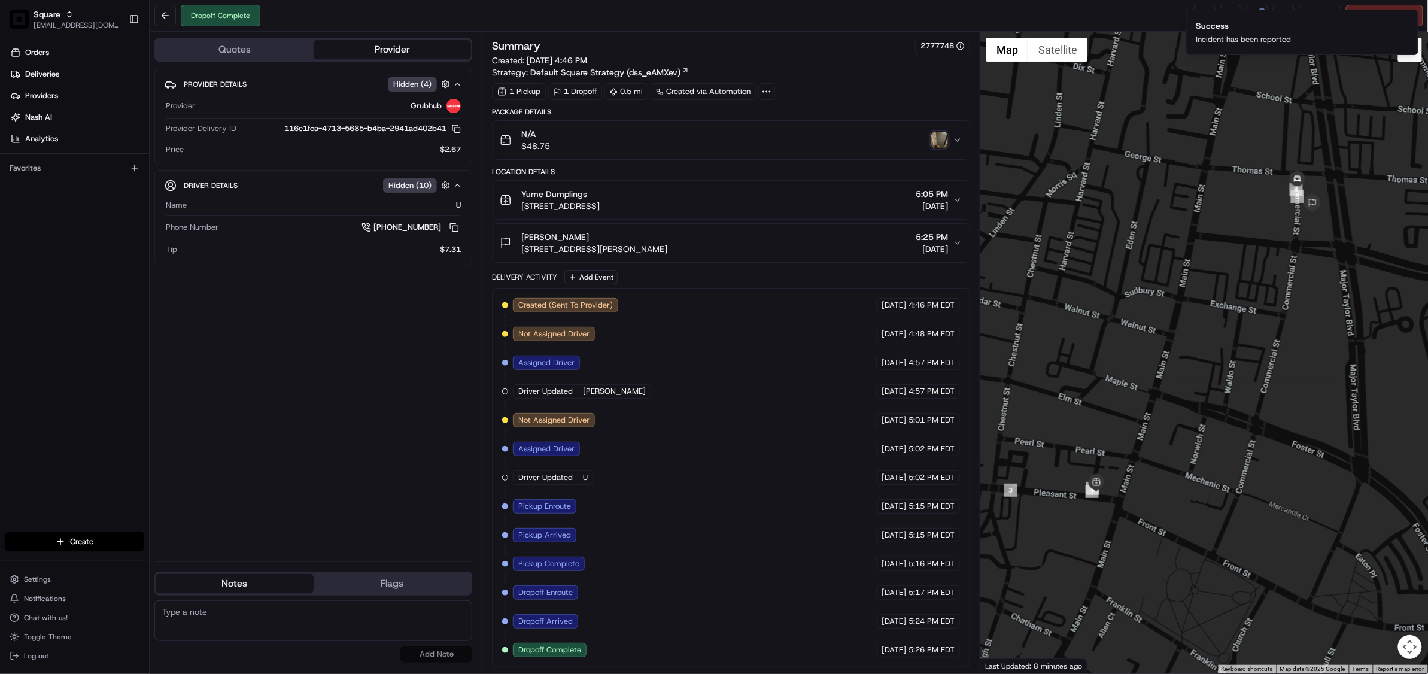
paste textarea "Chat/Caller Information: Merchant Reason for Call: Customer reported missing it…"
click at [266, 611] on textarea "Chat/Caller Information: Merchant Reason for Call: Customer reported missing it…" at bounding box center [313, 620] width 318 height 41
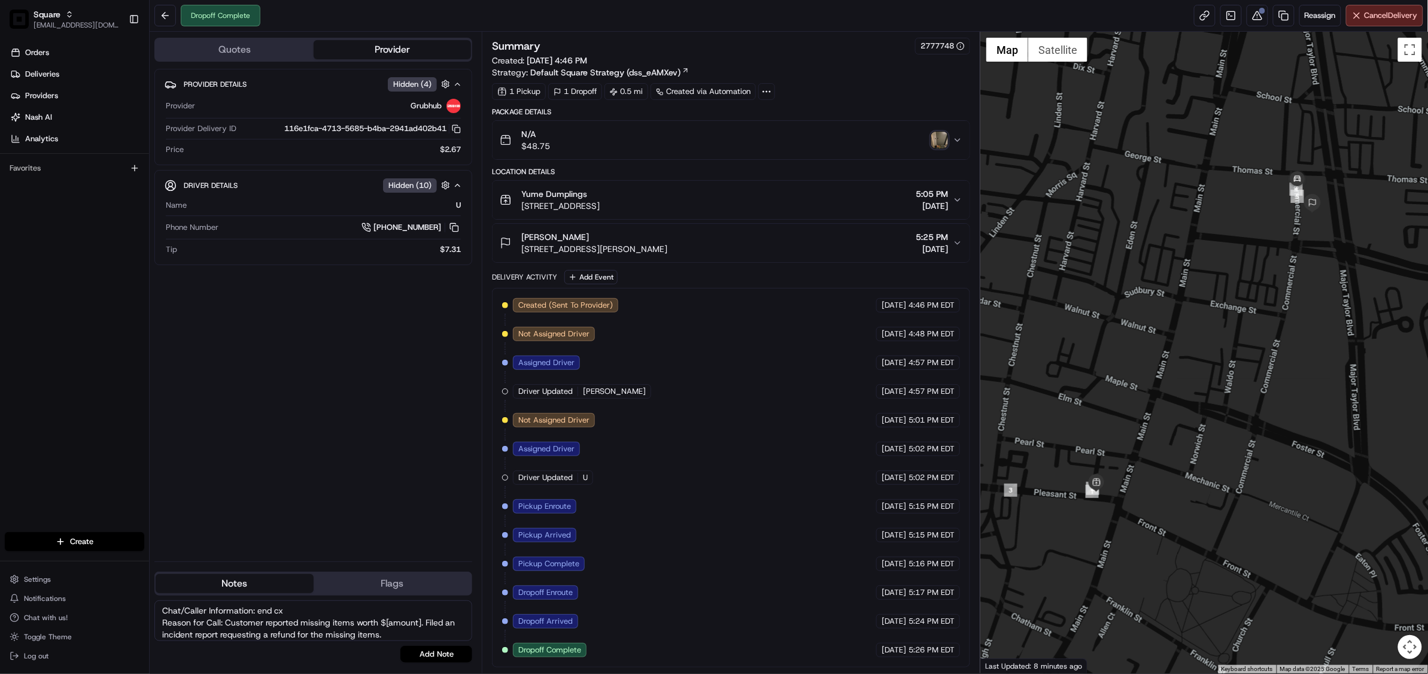
drag, startPoint x: 420, startPoint y: 623, endPoint x: 386, endPoint y: 623, distance: 34.7
click at [386, 623] on textarea "Chat/Caller Information: end cx Reason for Call: Customer reported missing item…" at bounding box center [313, 620] width 318 height 41
type textarea "Chat/Caller Information: end cx Reason for Call: Customer reported missing item…"
click at [441, 655] on button "Add Note" at bounding box center [437, 654] width 72 height 17
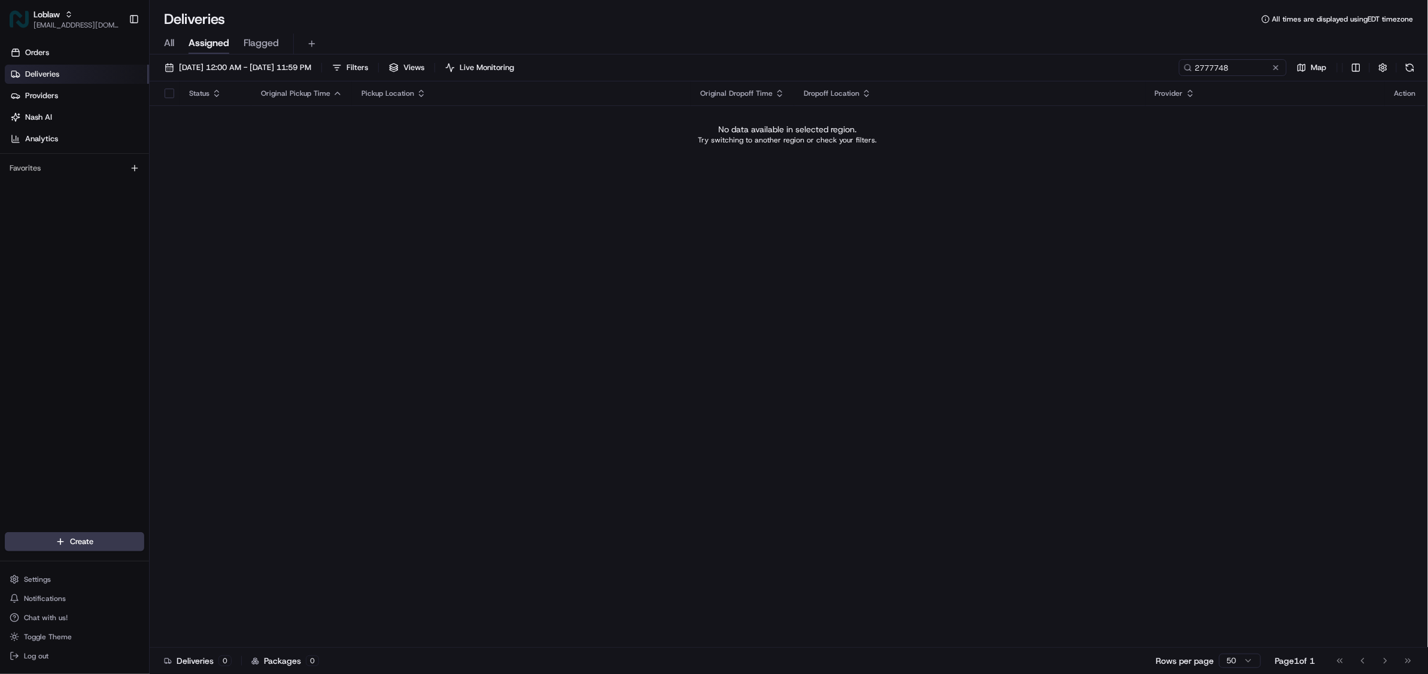
drag, startPoint x: 499, startPoint y: 302, endPoint x: 522, endPoint y: 231, distance: 74.4
click at [499, 302] on div "Status Original Pickup Time Pickup Location Original Dropoff Time Dropoff Locat…" at bounding box center [788, 364] width 1276 height 566
click at [53, 22] on span "[EMAIL_ADDRESS][DOMAIN_NAME]" at bounding box center [77, 25] width 86 height 10
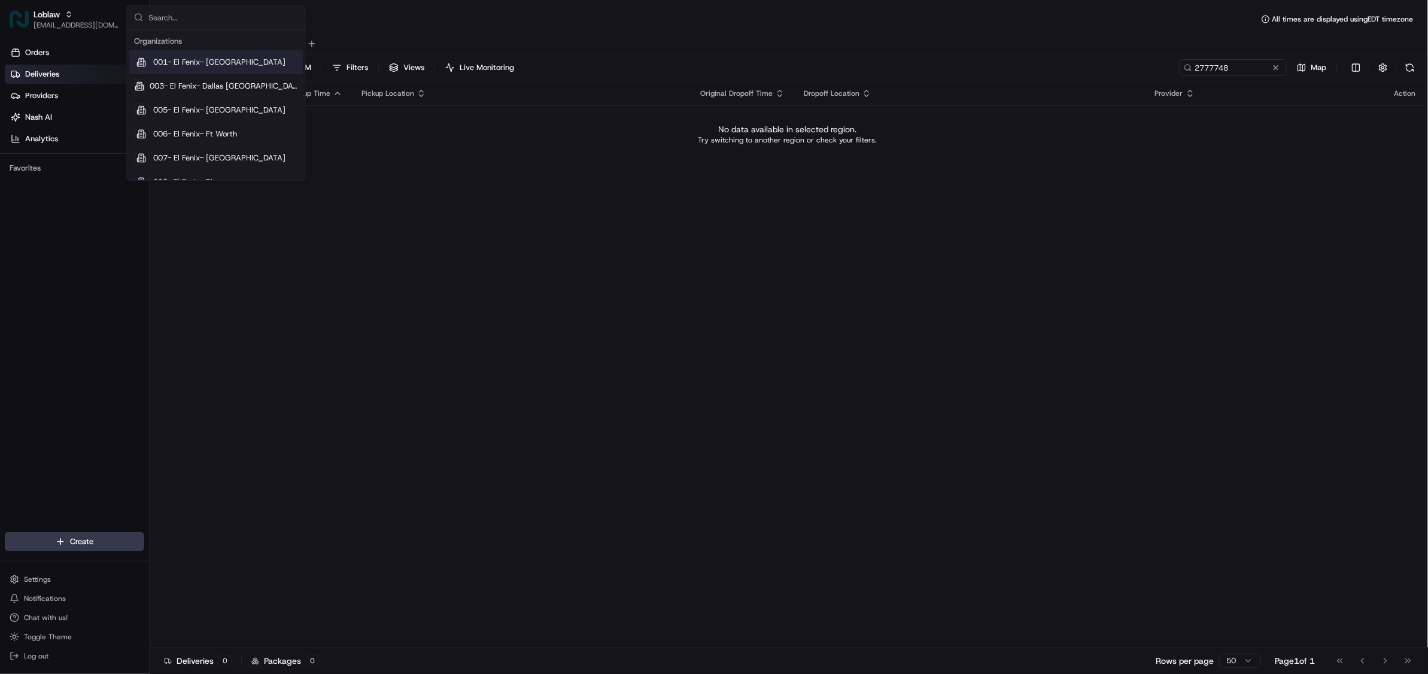
click at [217, 19] on input "text" at bounding box center [223, 17] width 150 height 24
type input "square"
click at [171, 41] on span "Square" at bounding box center [165, 38] width 25 height 11
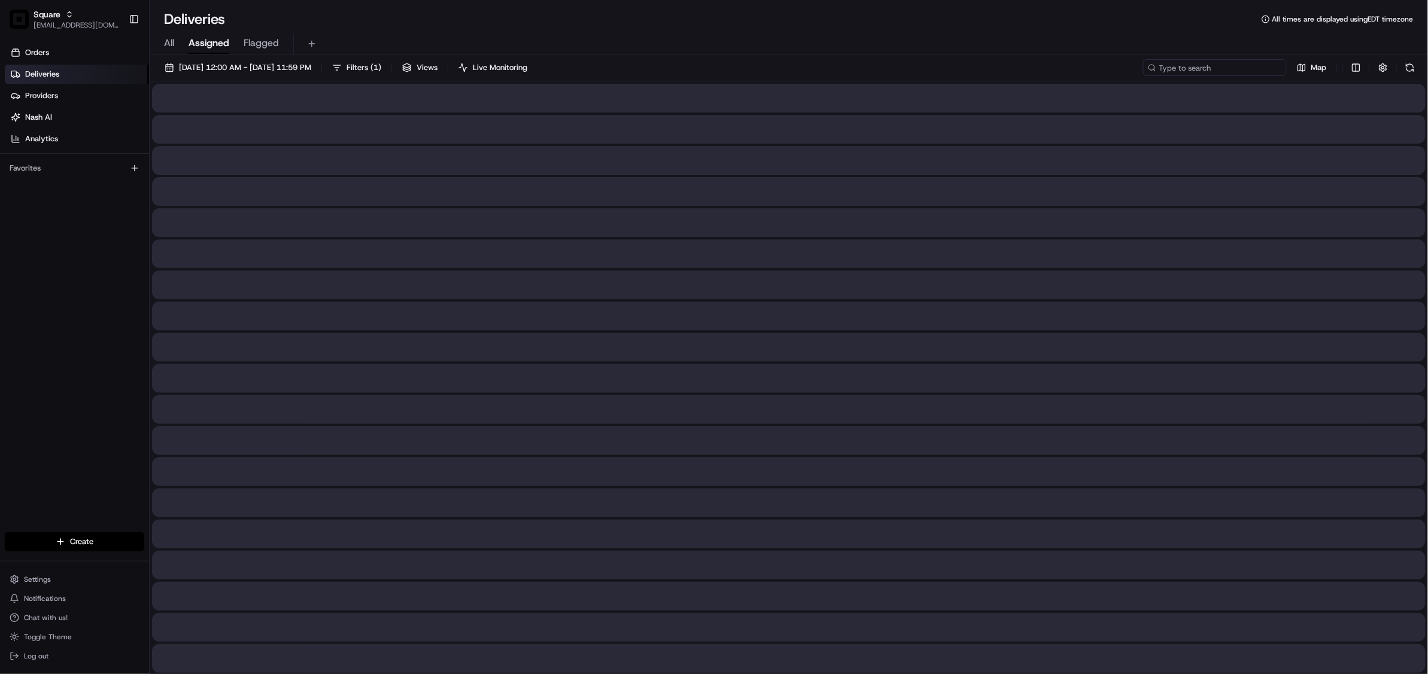
click at [1219, 68] on input at bounding box center [1215, 67] width 144 height 17
paste input "2041473"
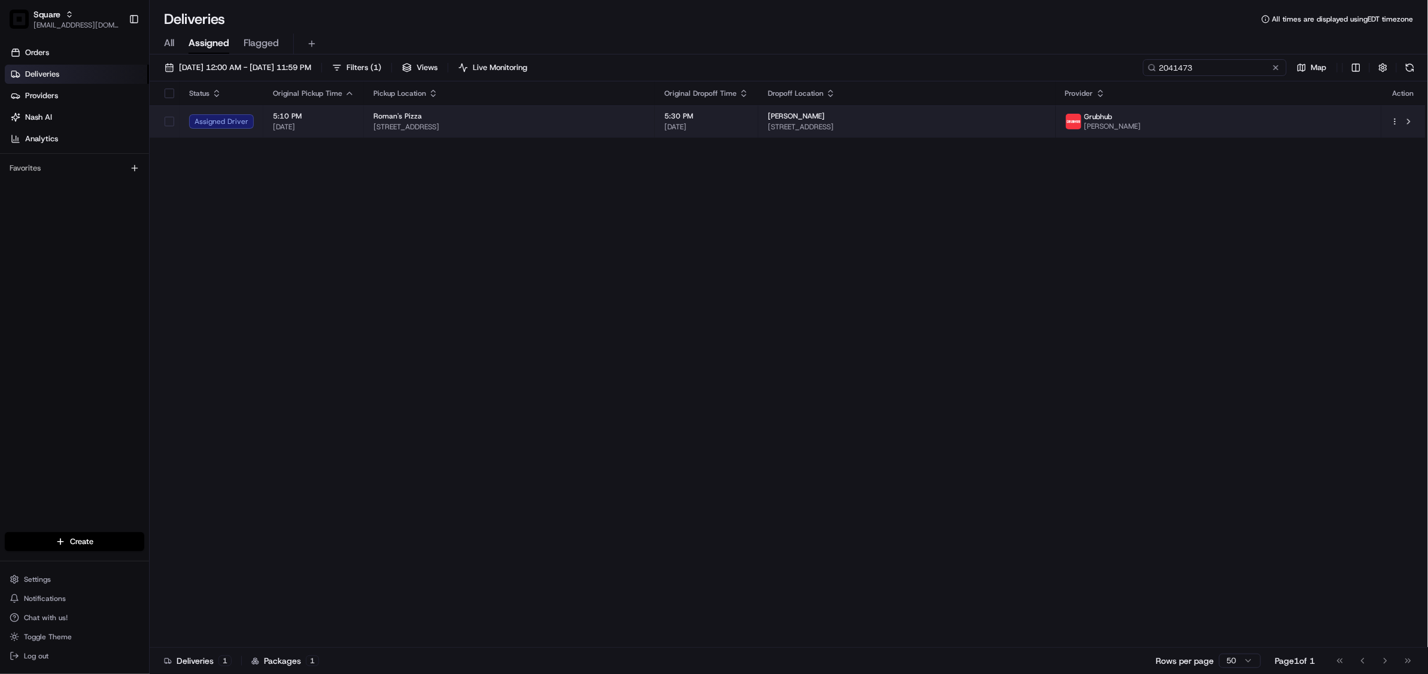
type input "2041473"
click at [909, 117] on div "Marshall Kobylski" at bounding box center [907, 116] width 278 height 10
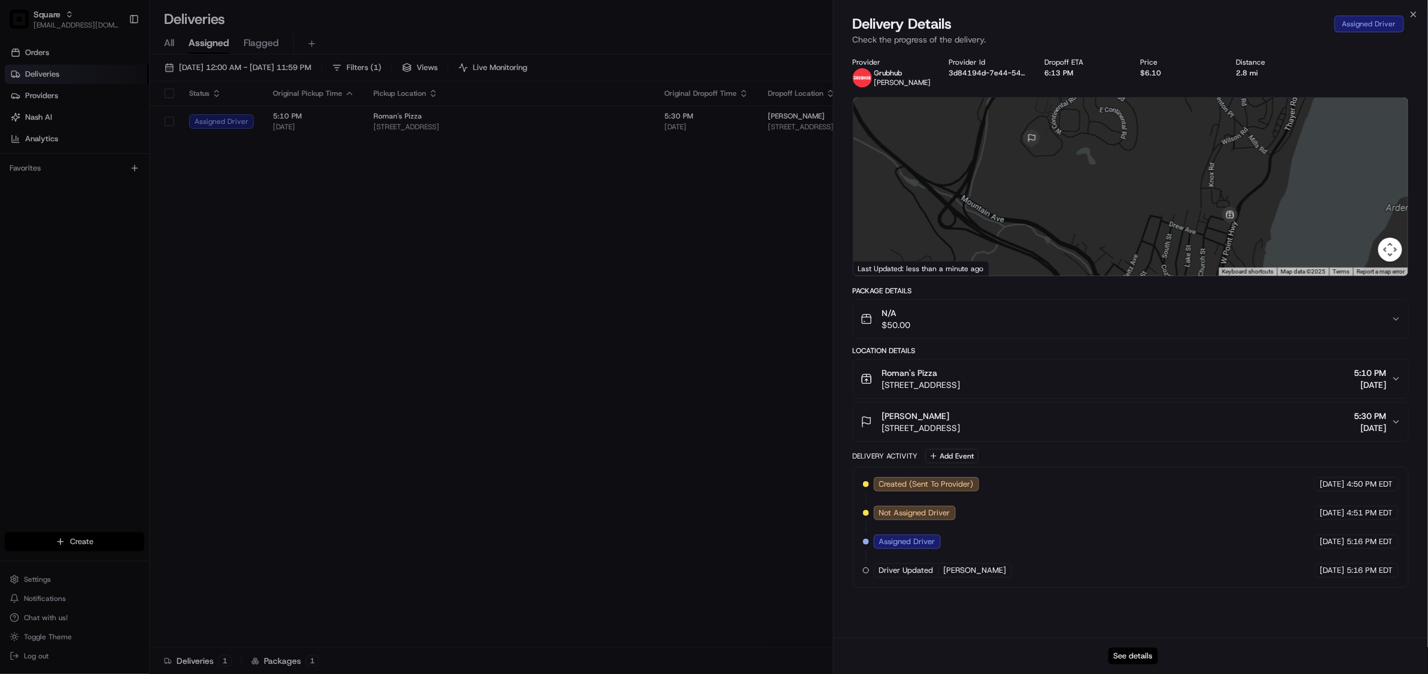
click at [1134, 656] on button "See details" at bounding box center [1134, 656] width 50 height 17
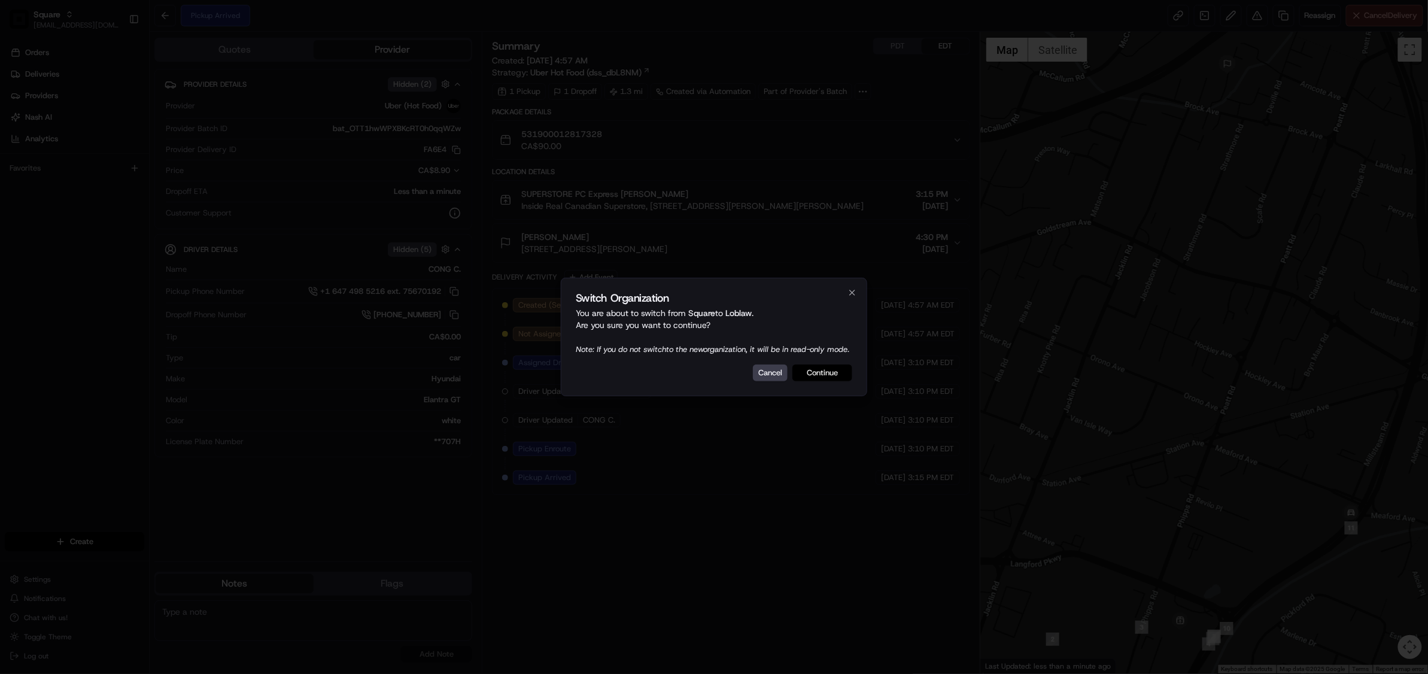
click at [820, 381] on button "Continue" at bounding box center [823, 373] width 60 height 17
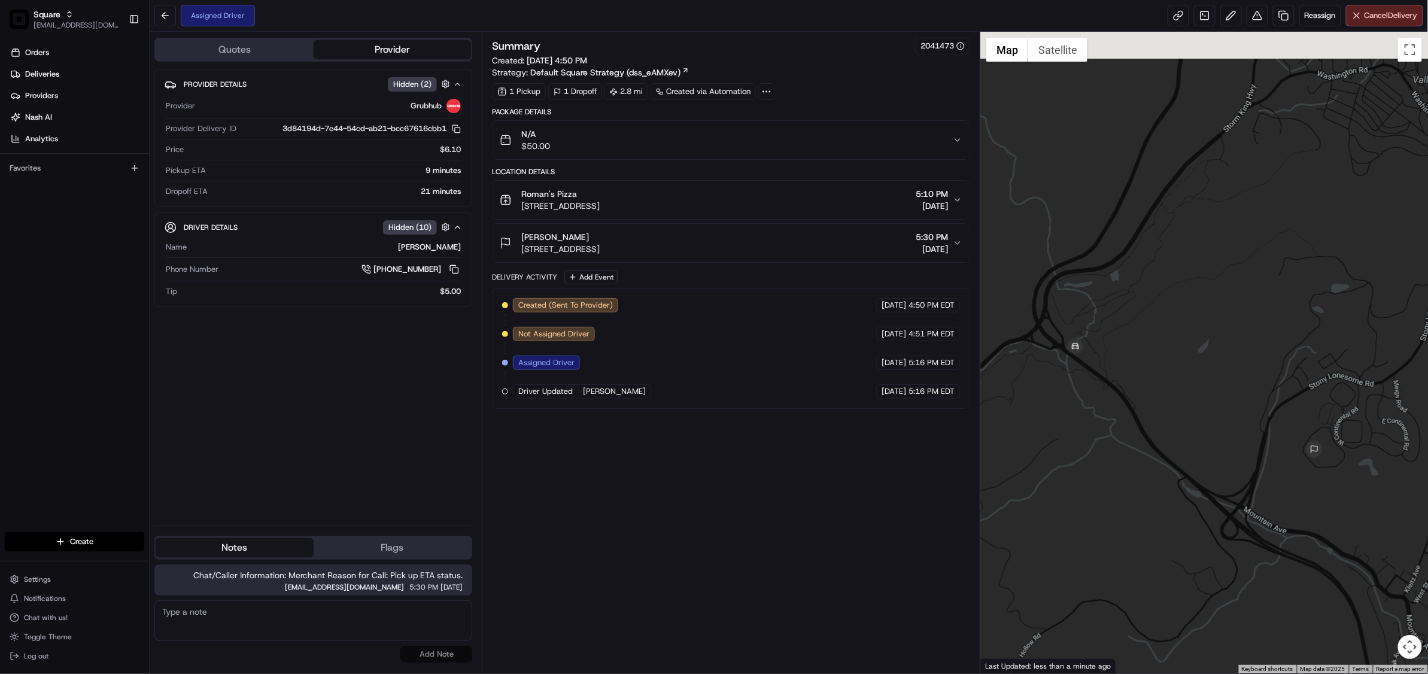
drag, startPoint x: 1071, startPoint y: 381, endPoint x: 1105, endPoint y: 425, distance: 55.1
click at [1105, 425] on div at bounding box center [1205, 353] width 448 height 642
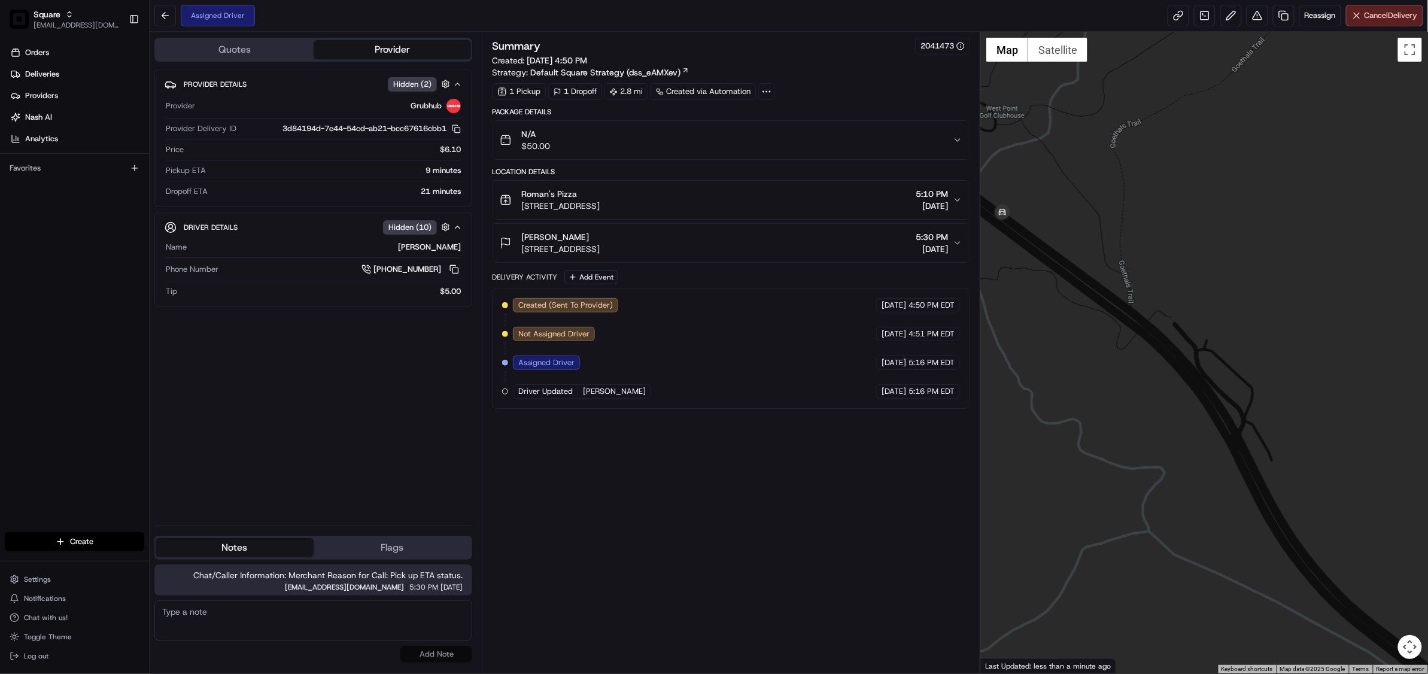
drag, startPoint x: 1087, startPoint y: 365, endPoint x: 1146, endPoint y: 437, distance: 92.8
click at [1146, 437] on div at bounding box center [1205, 353] width 448 height 642
drag, startPoint x: 1191, startPoint y: 460, endPoint x: 1130, endPoint y: 408, distance: 79.8
click at [1130, 408] on div at bounding box center [1205, 353] width 448 height 642
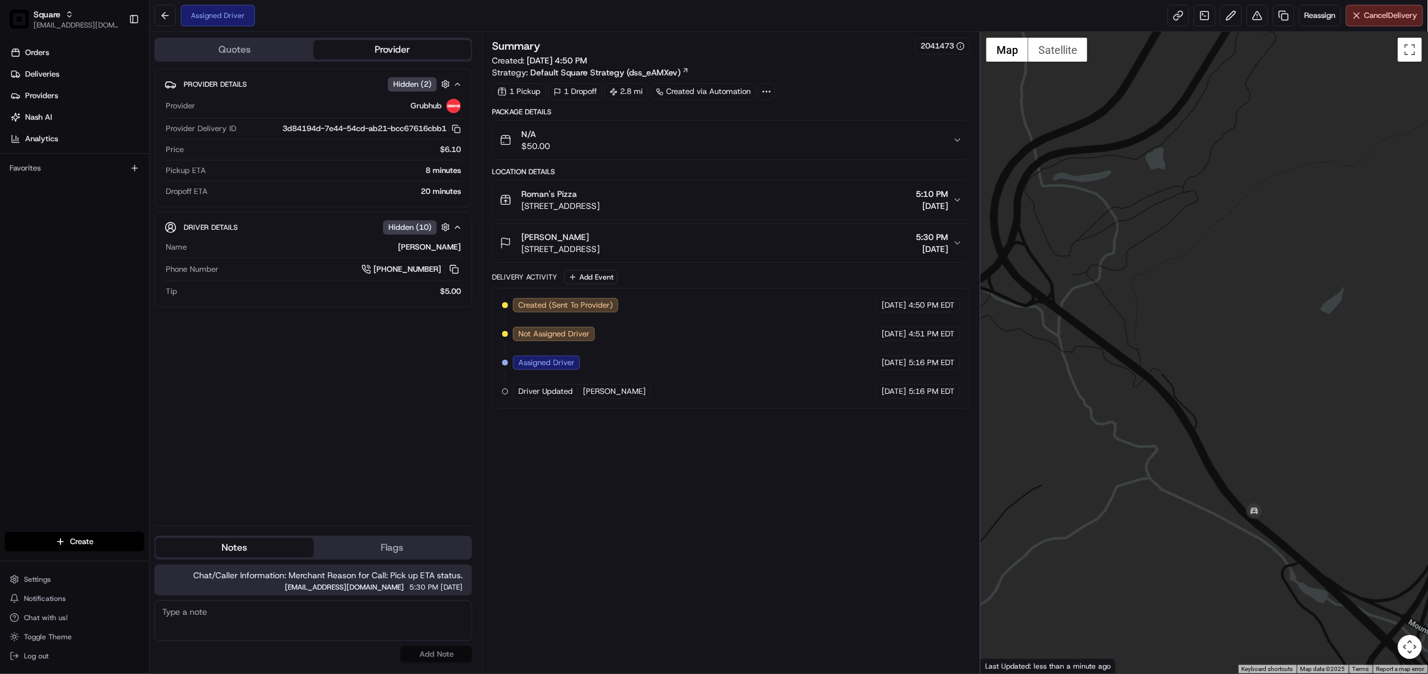
click at [293, 627] on textarea at bounding box center [313, 620] width 318 height 41
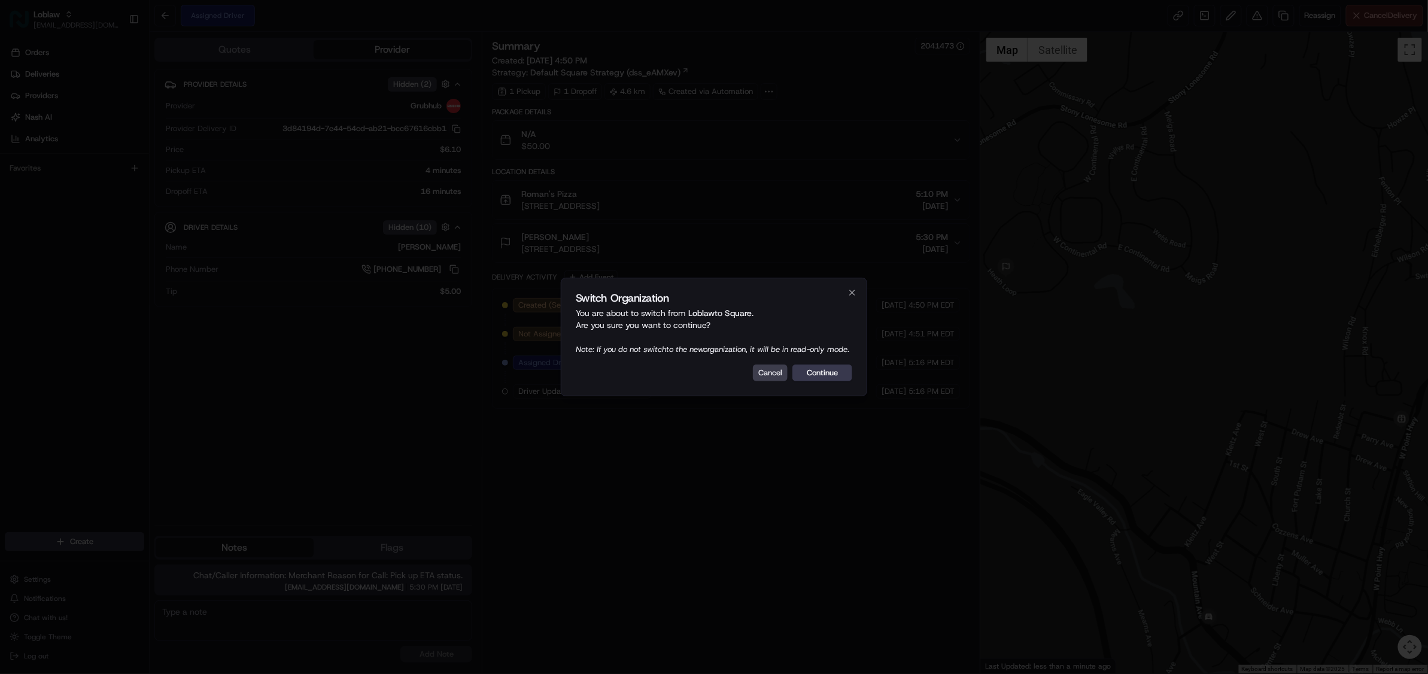
click at [817, 372] on button "Continue" at bounding box center [823, 373] width 60 height 17
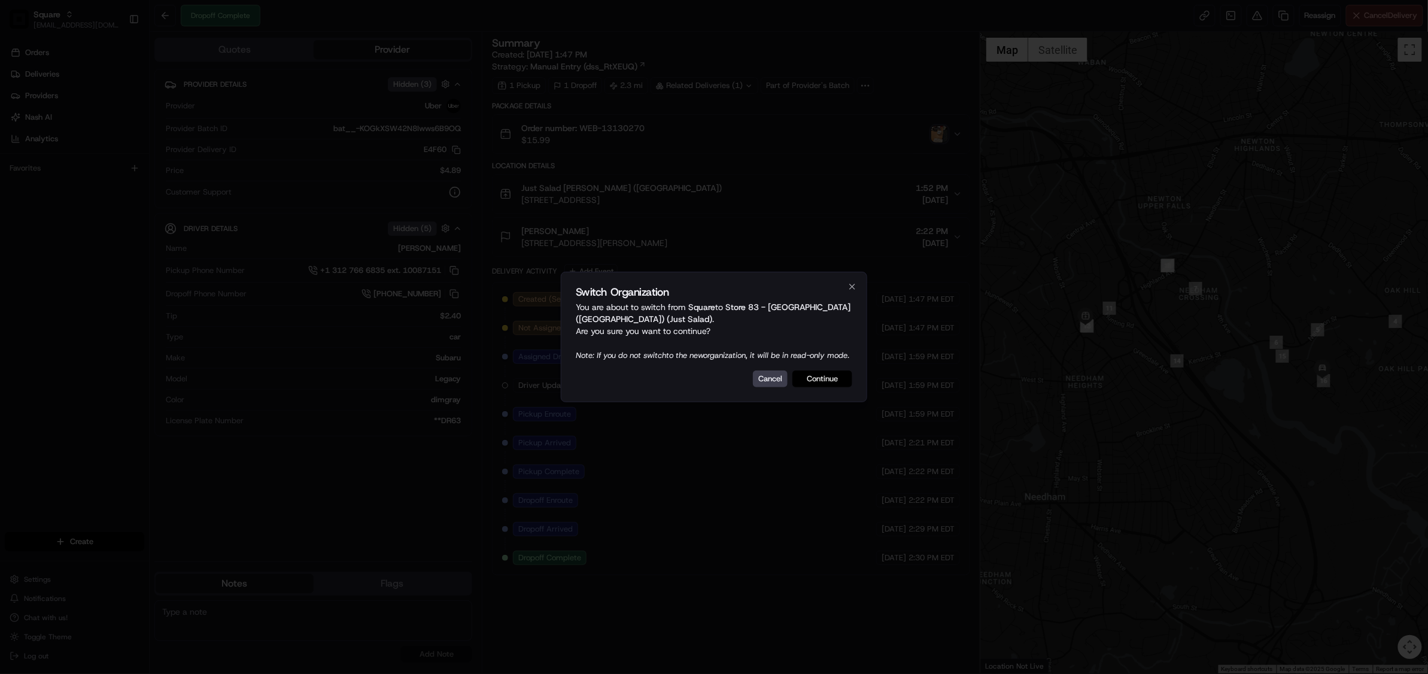
click at [827, 386] on button "Continue" at bounding box center [823, 379] width 60 height 17
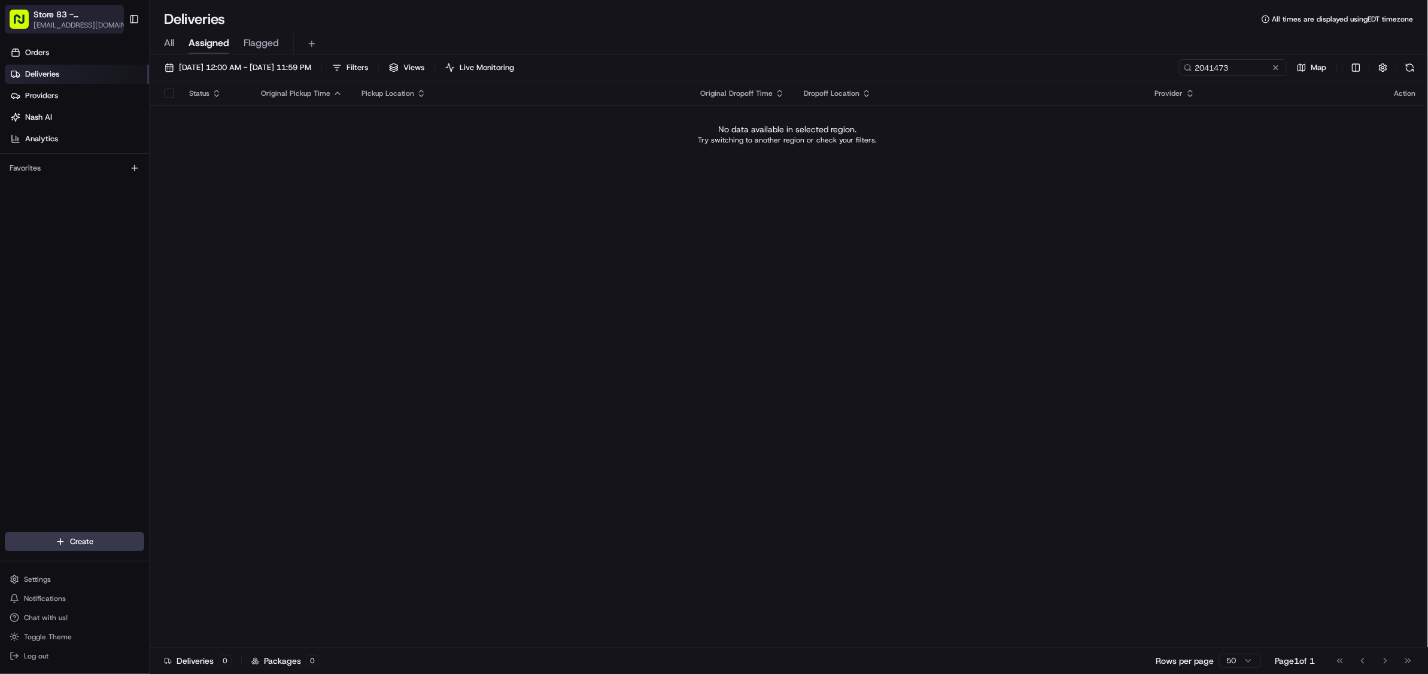
click at [53, 10] on span "Store 83 - Needham (MA) (Just Salad)" at bounding box center [78, 14] width 89 height 12
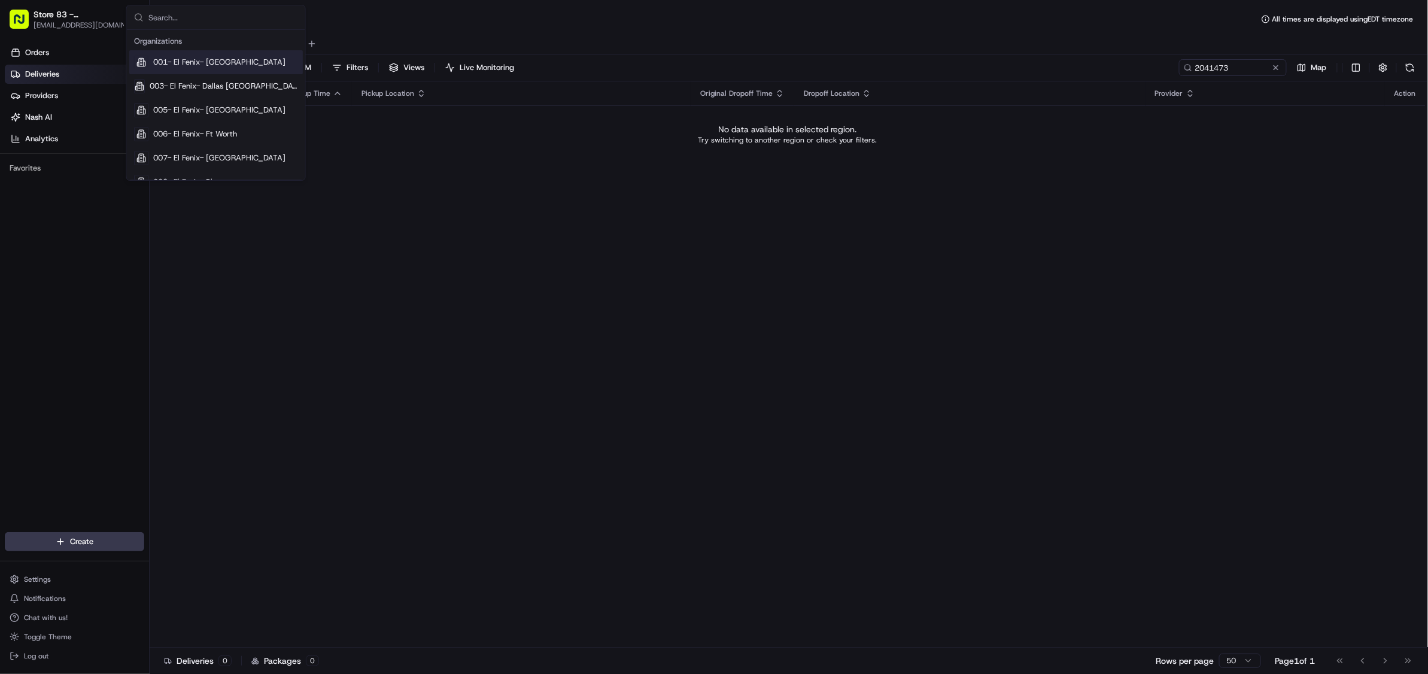
click at [177, 26] on input "text" at bounding box center [223, 17] width 150 height 24
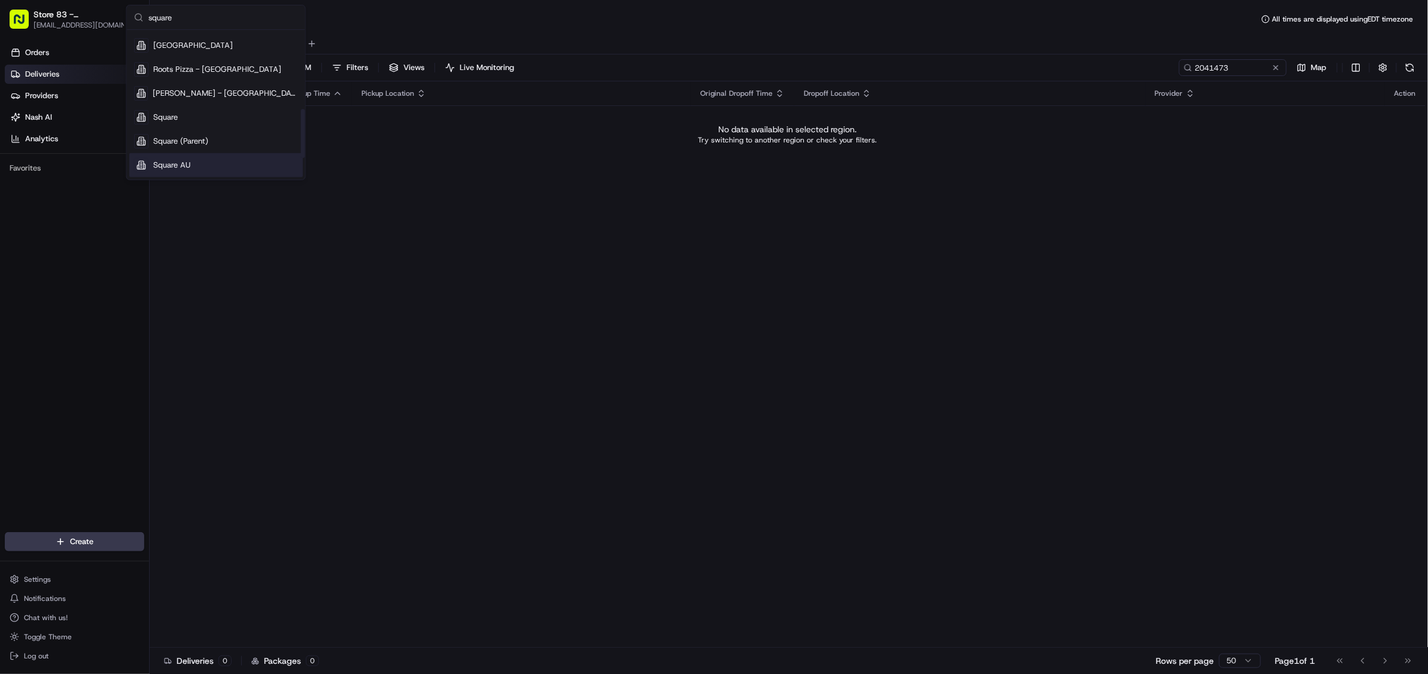
scroll to position [239, 0]
type input "square"
click at [169, 43] on span "Square" at bounding box center [165, 38] width 25 height 11
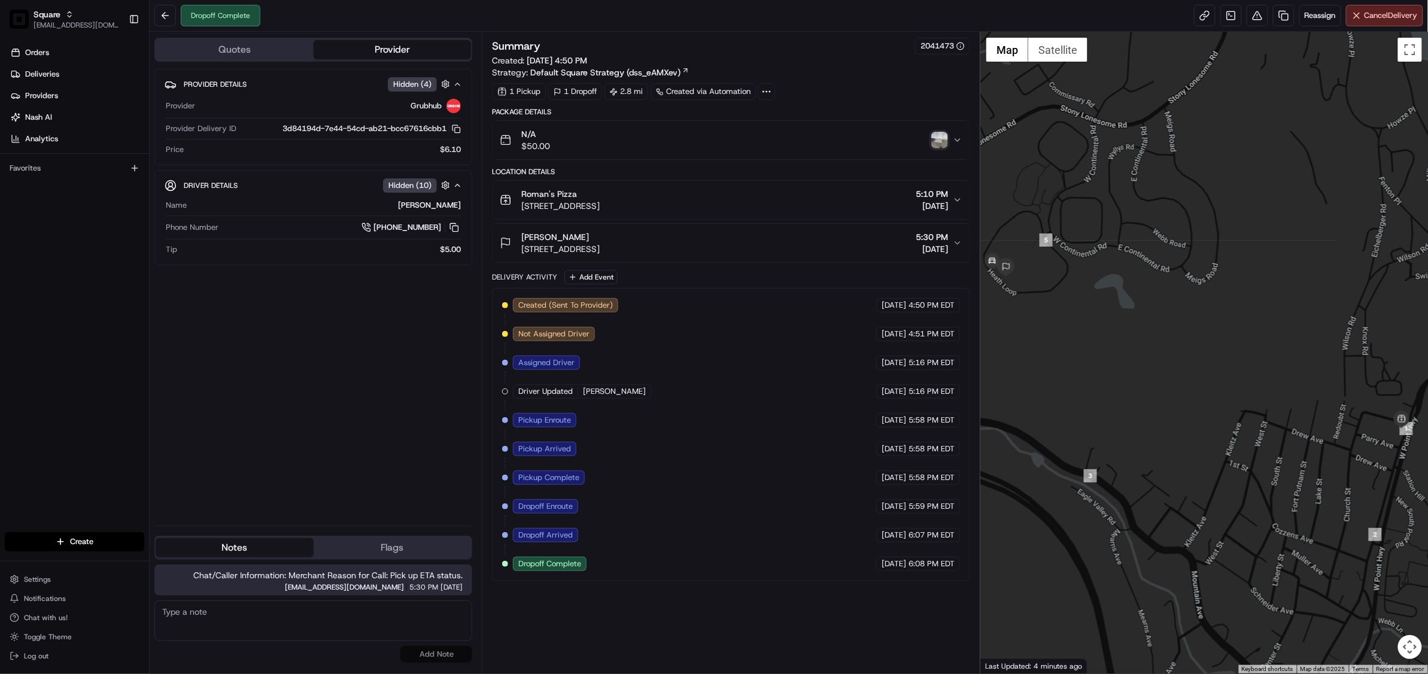
click at [939, 142] on img "button" at bounding box center [940, 140] width 17 height 17
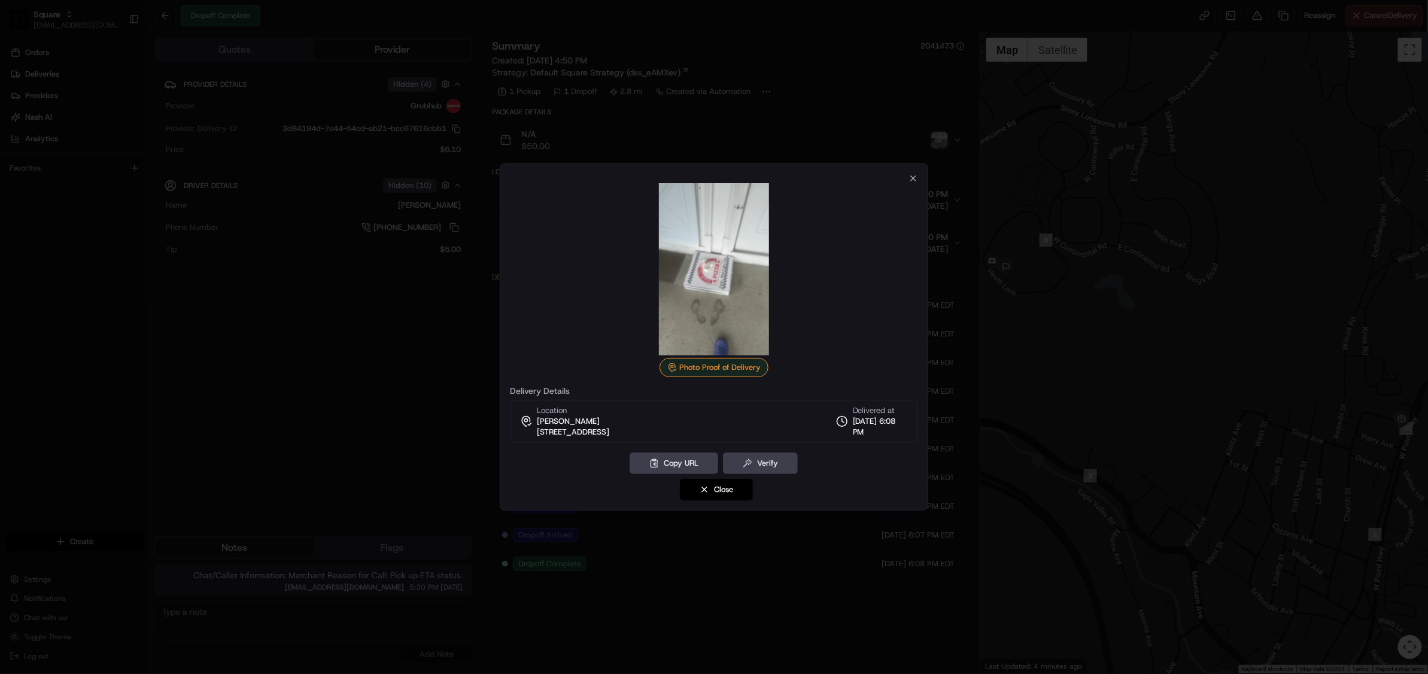
click at [939, 142] on div at bounding box center [714, 337] width 1428 height 674
